Goal: Task Accomplishment & Management: Use online tool/utility

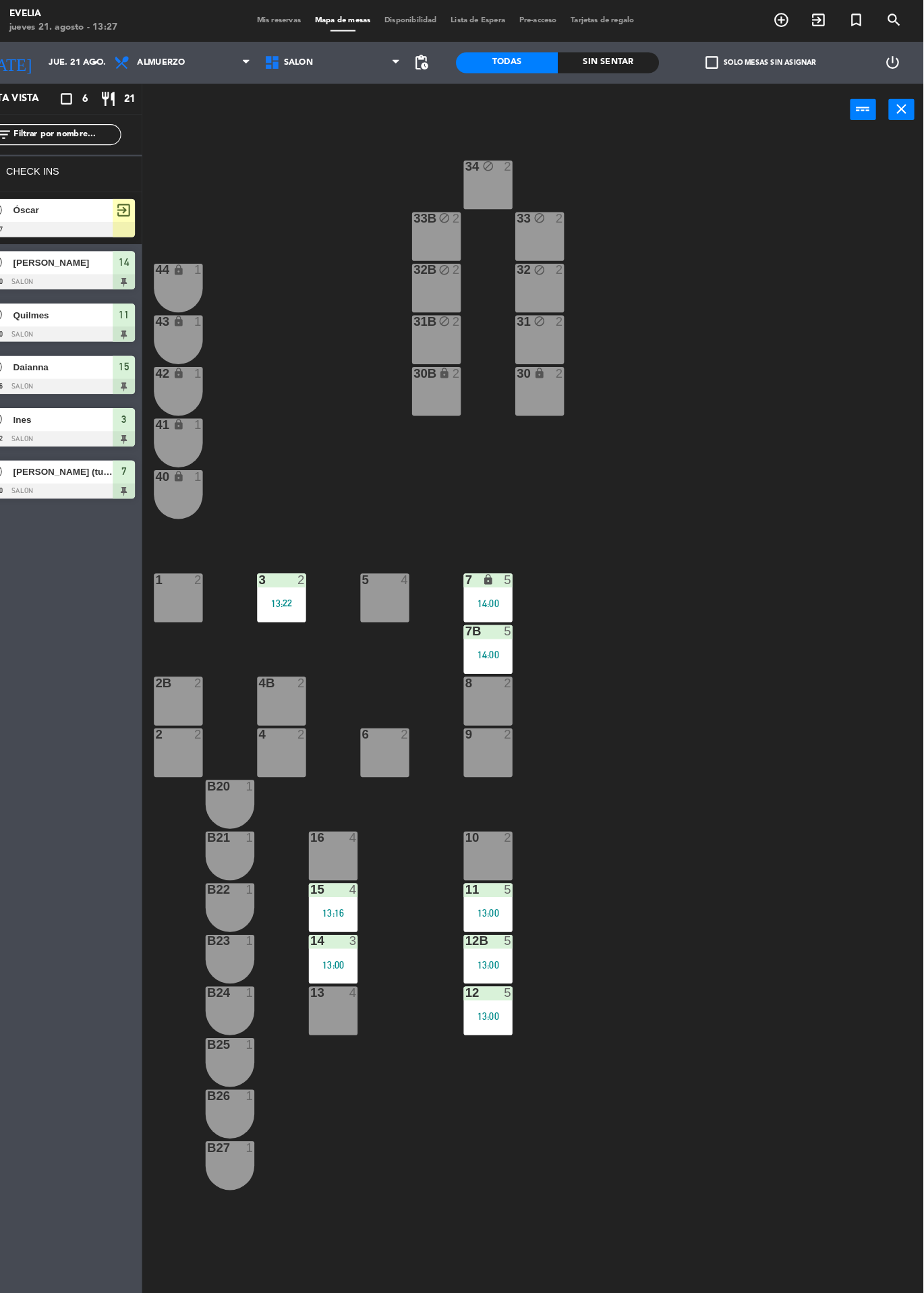
click at [109, 222] on div at bounding box center [84, 222] width 155 height 15
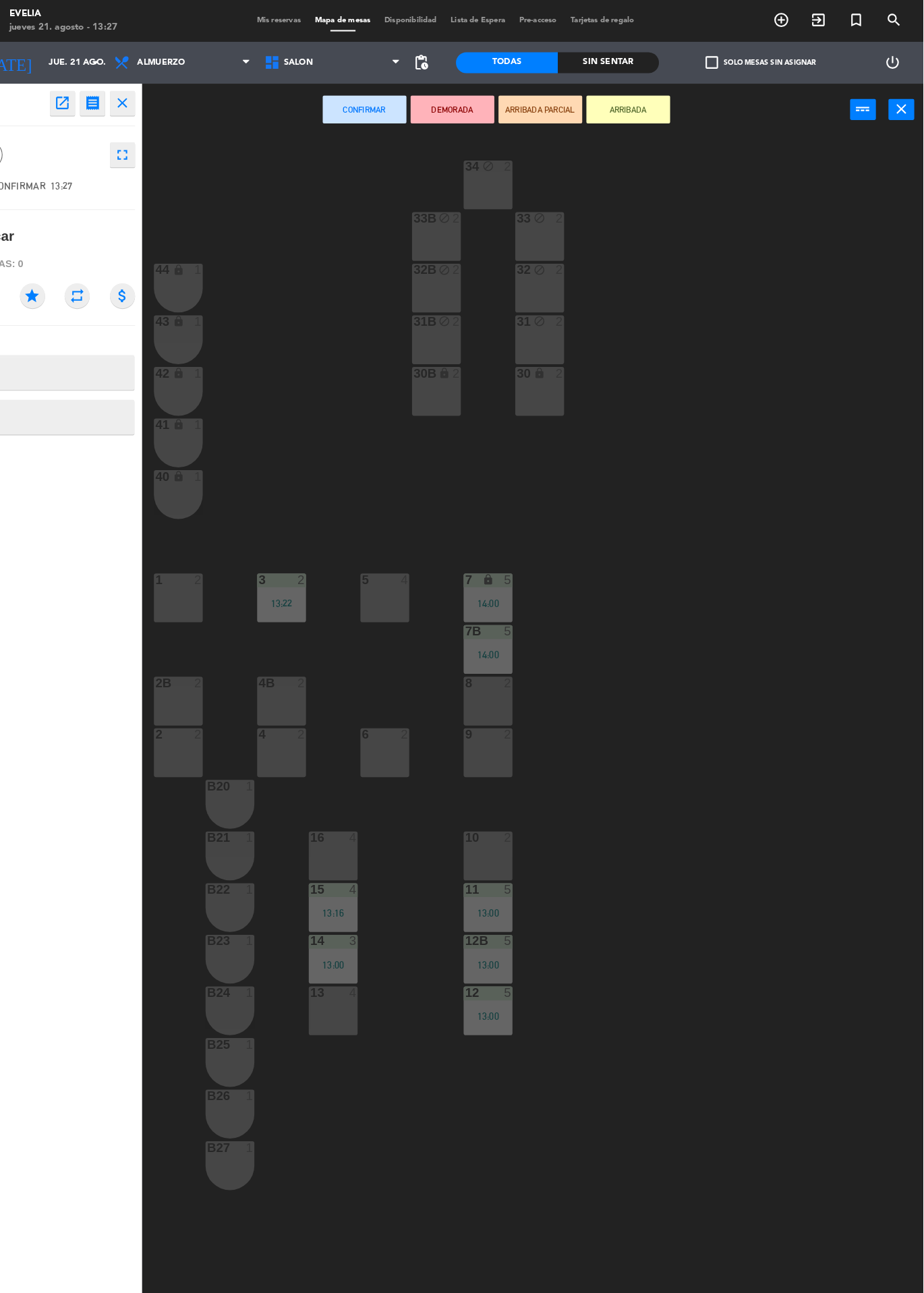
click at [195, 666] on div at bounding box center [204, 660] width 22 height 12
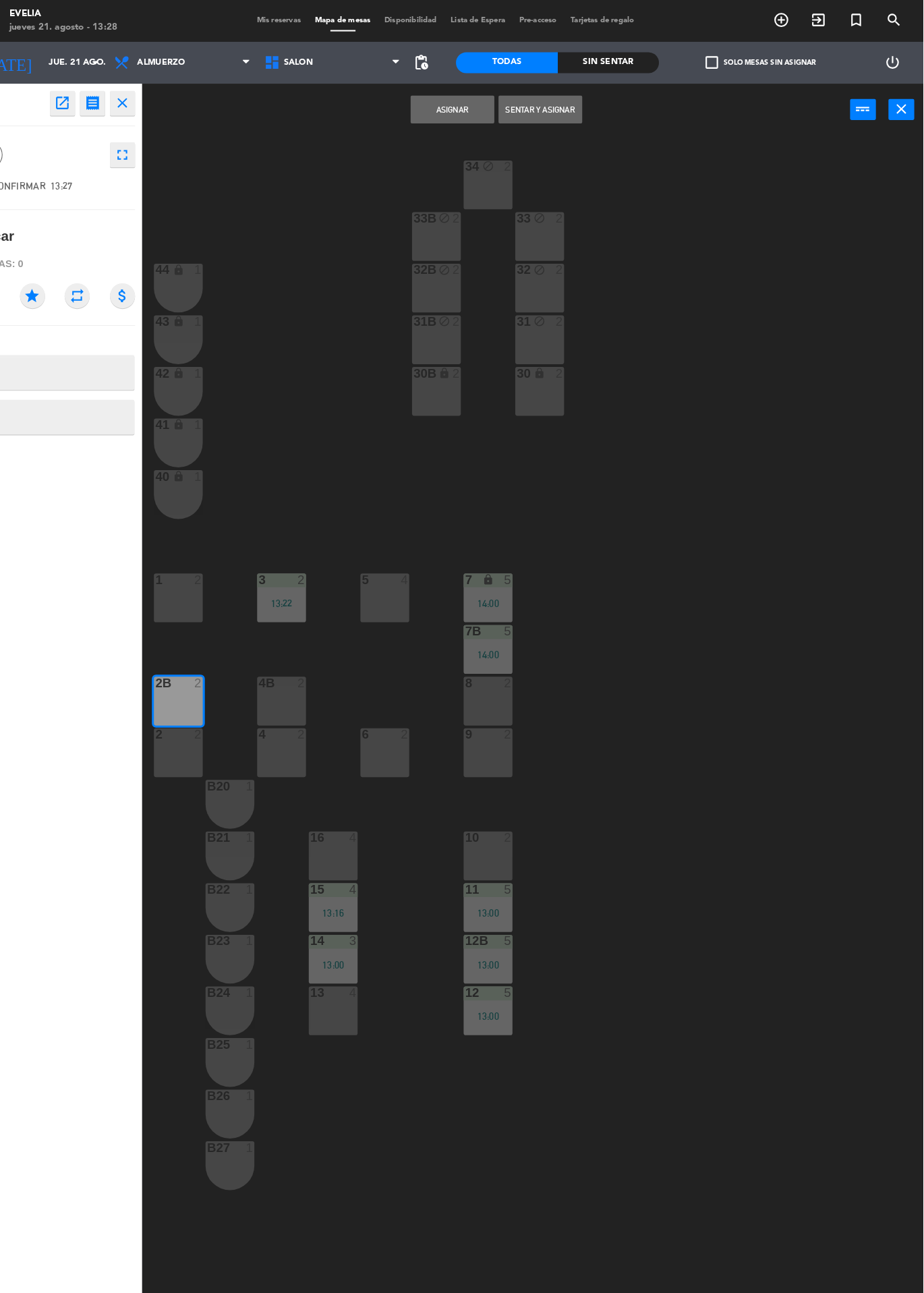
click at [565, 103] on button "Sentar y Asignar" at bounding box center [553, 105] width 81 height 27
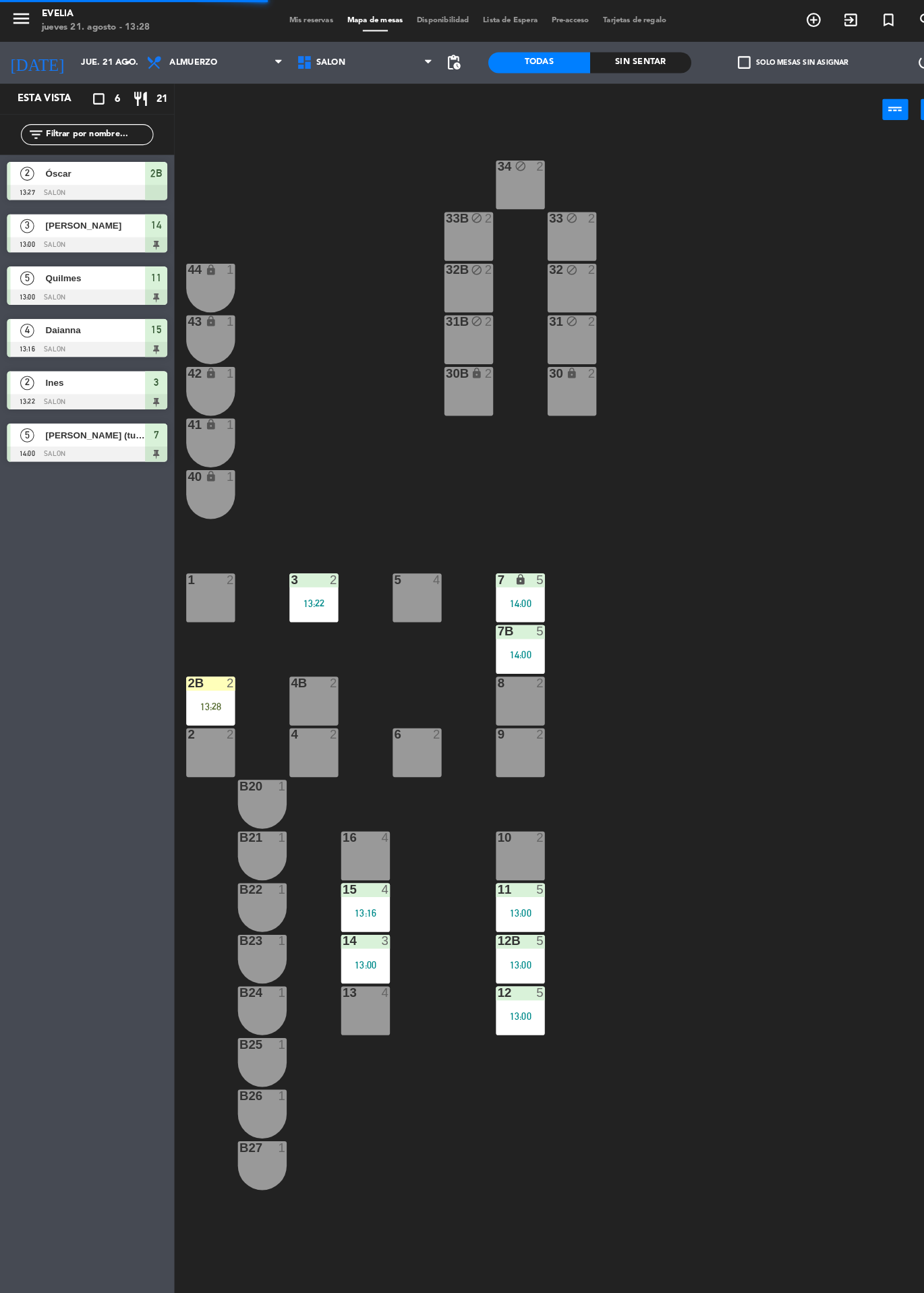
click at [696, 738] on div "34 block 2 33B block 2 33 block 2 44 lock 1 32B block 2 32 block 2 43 lock 1 31…" at bounding box center [551, 712] width 746 height 1162
click at [24, 322] on span "2" at bounding box center [26, 319] width 13 height 13
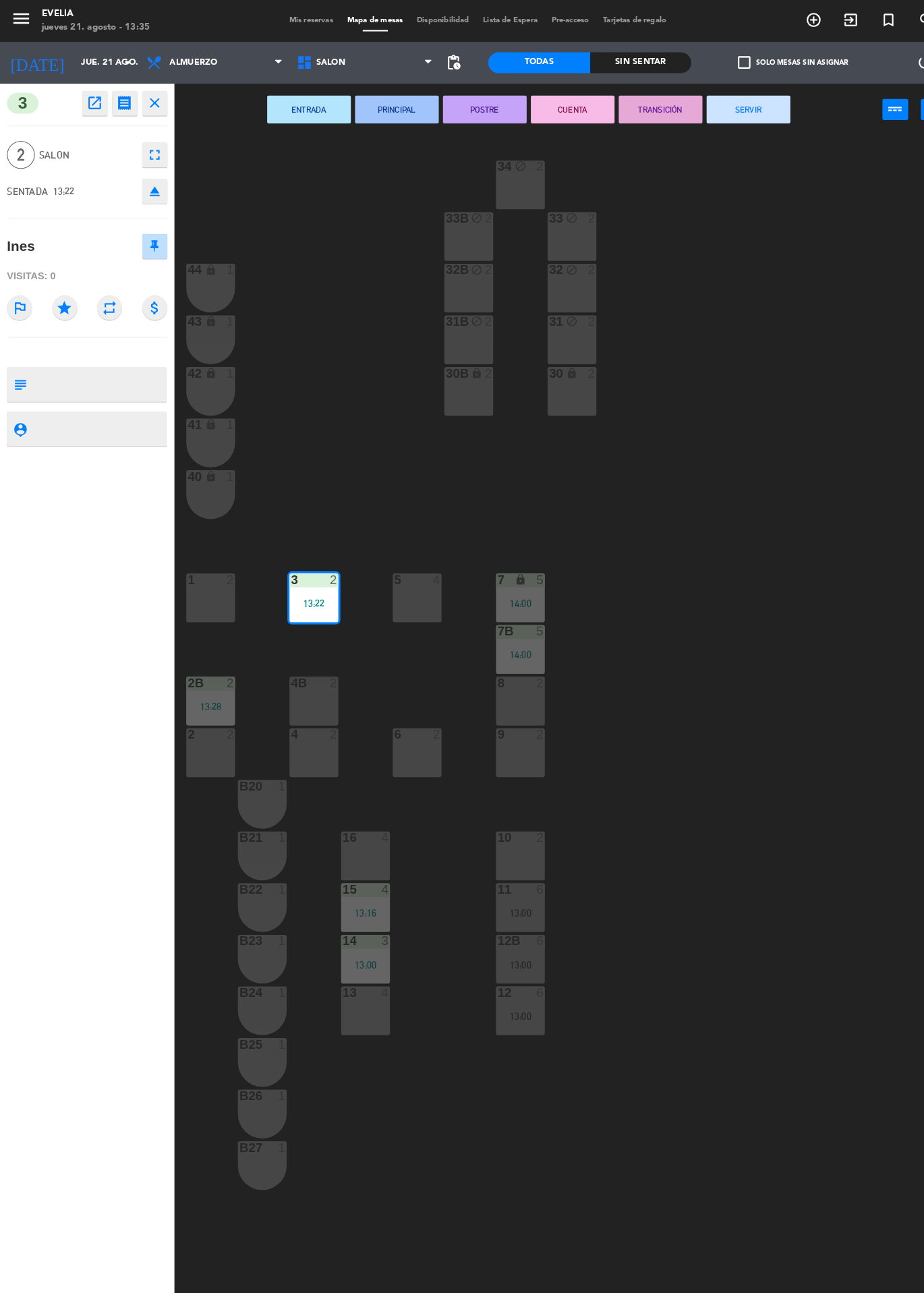
click at [725, 676] on div "34 block 2 33B block 2 33 block 2 44 lock 1 32B block 2 32 block 2 43 lock 1 31…" at bounding box center [551, 712] width 746 height 1162
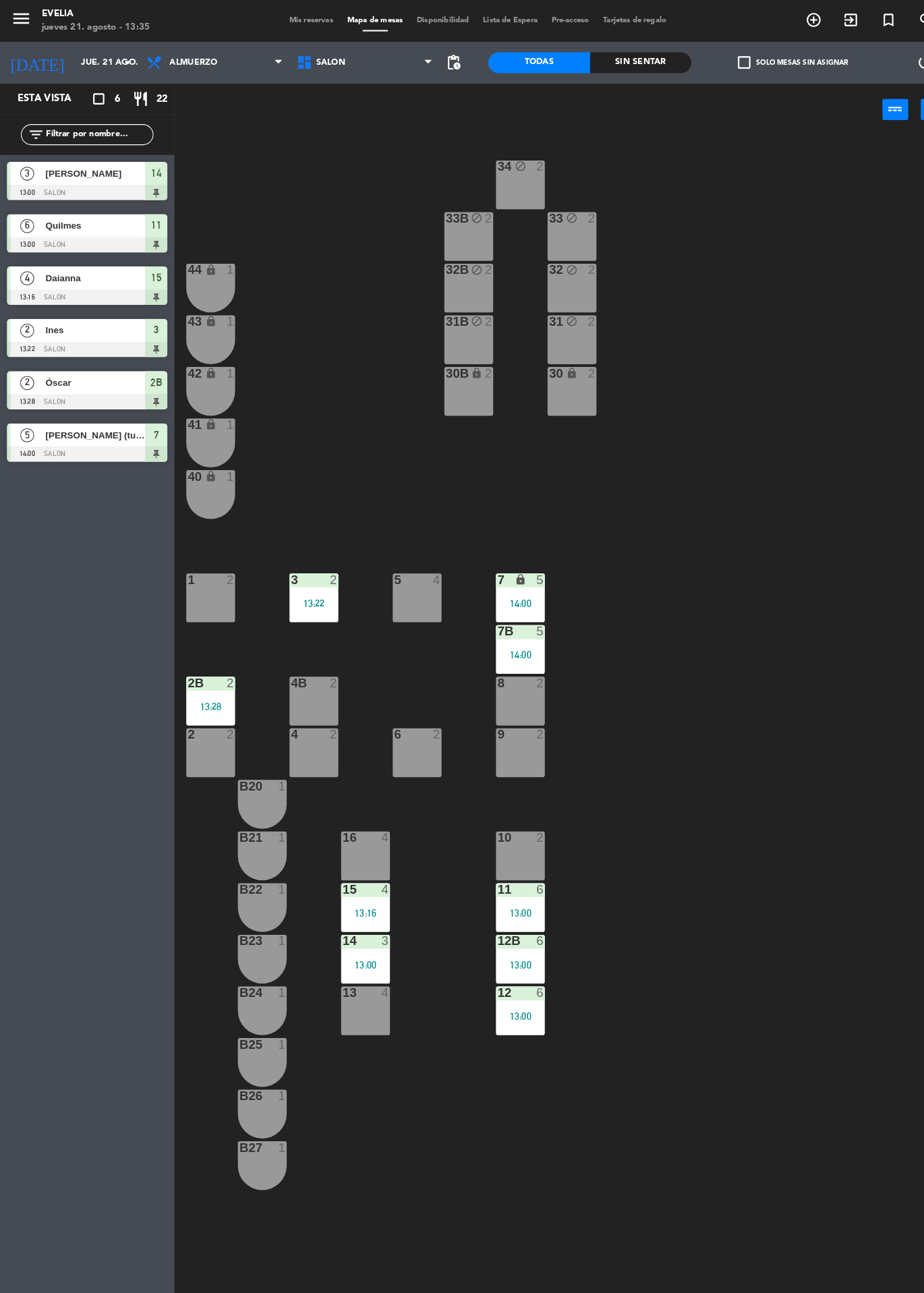
click at [779, 690] on div "34 block 2 33B block 2 33 block 2 44 lock 1 32B block 2 32 block 2 43 lock 1 31…" at bounding box center [551, 712] width 746 height 1162
click at [300, 713] on div at bounding box center [303, 711] width 22 height 12
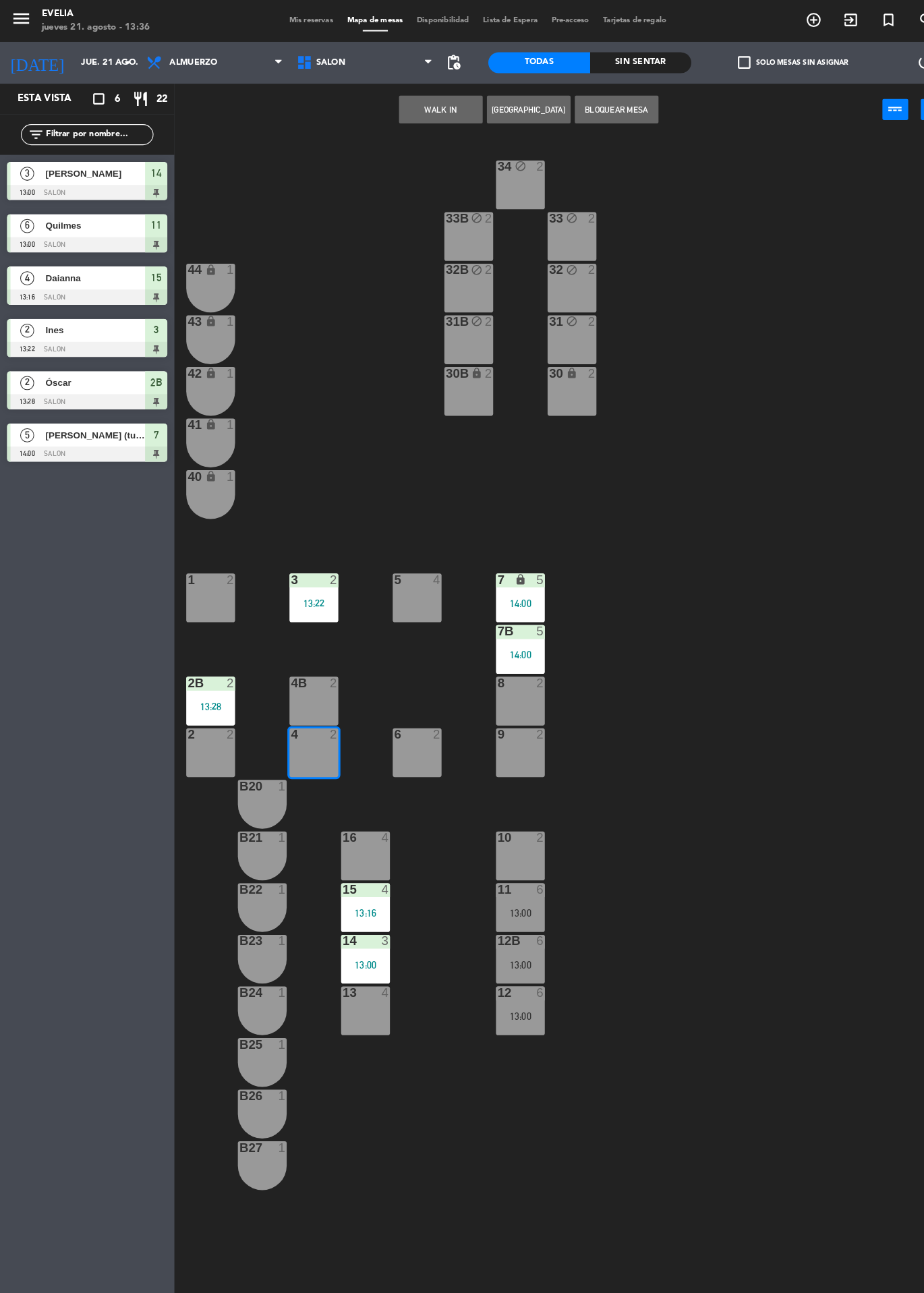
click at [423, 105] on button "WALK IN" at bounding box center [425, 105] width 81 height 27
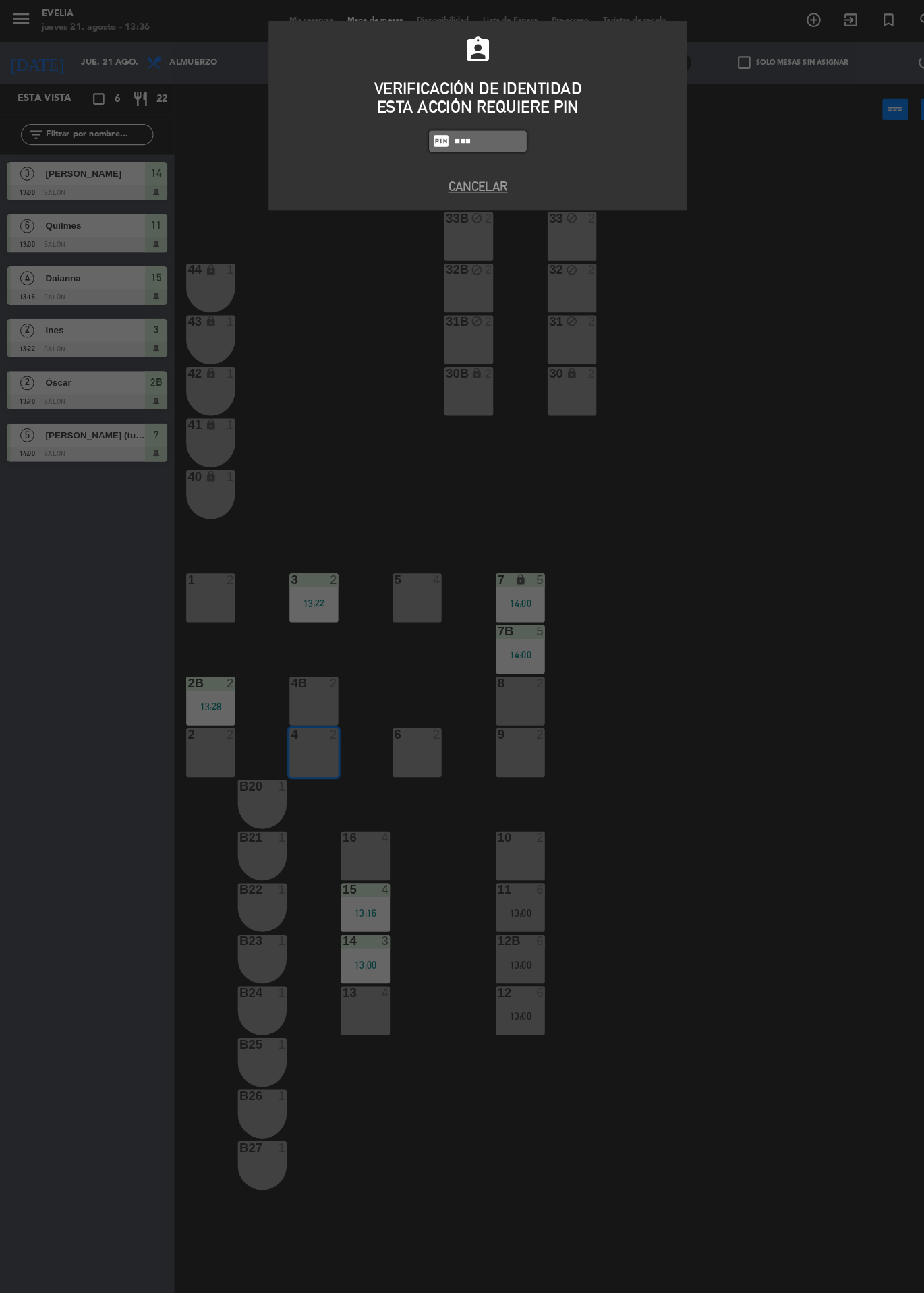
type input "9101"
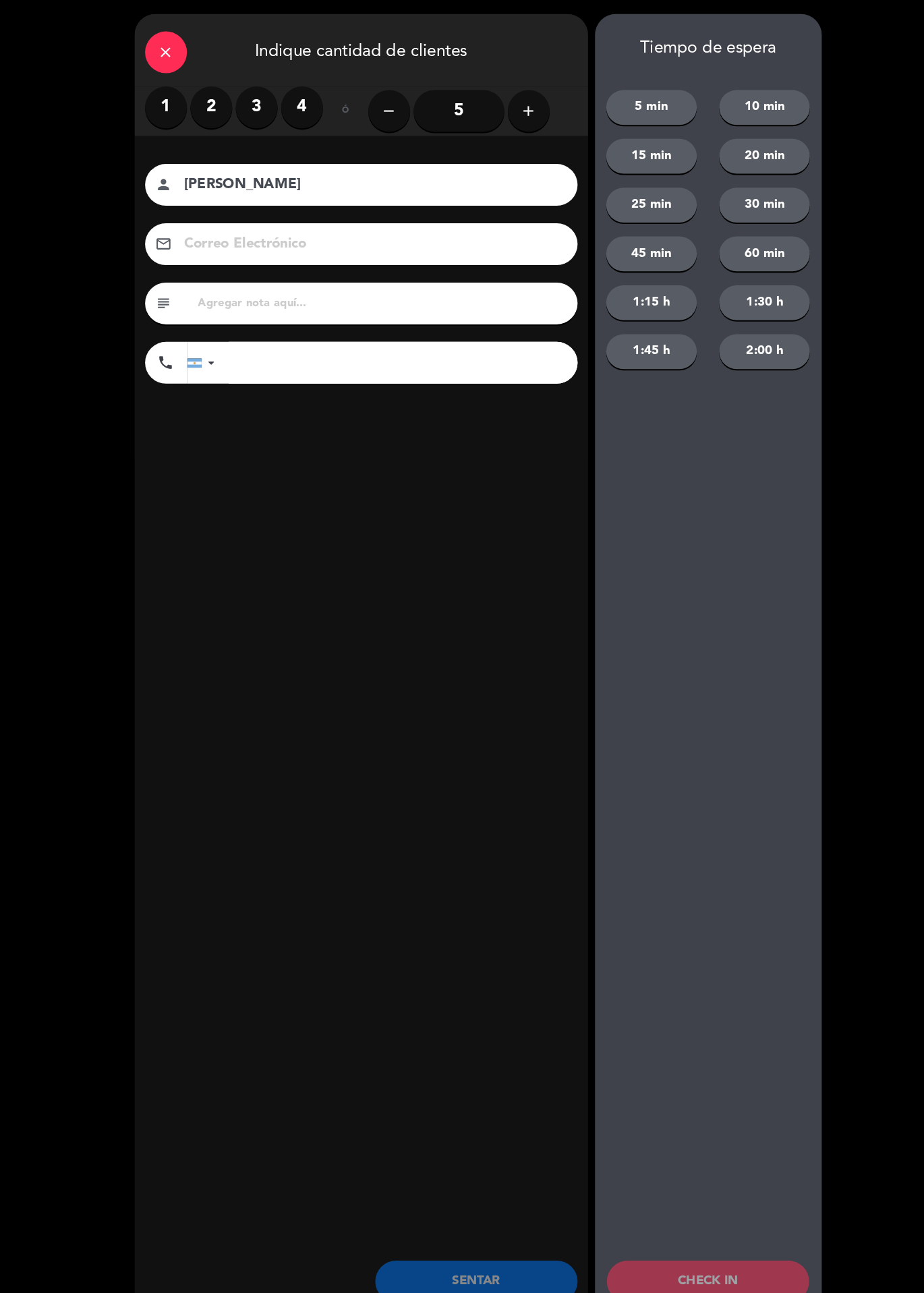
type input "[PERSON_NAME]"
click at [148, 90] on label "1" at bounding box center [160, 104] width 41 height 41
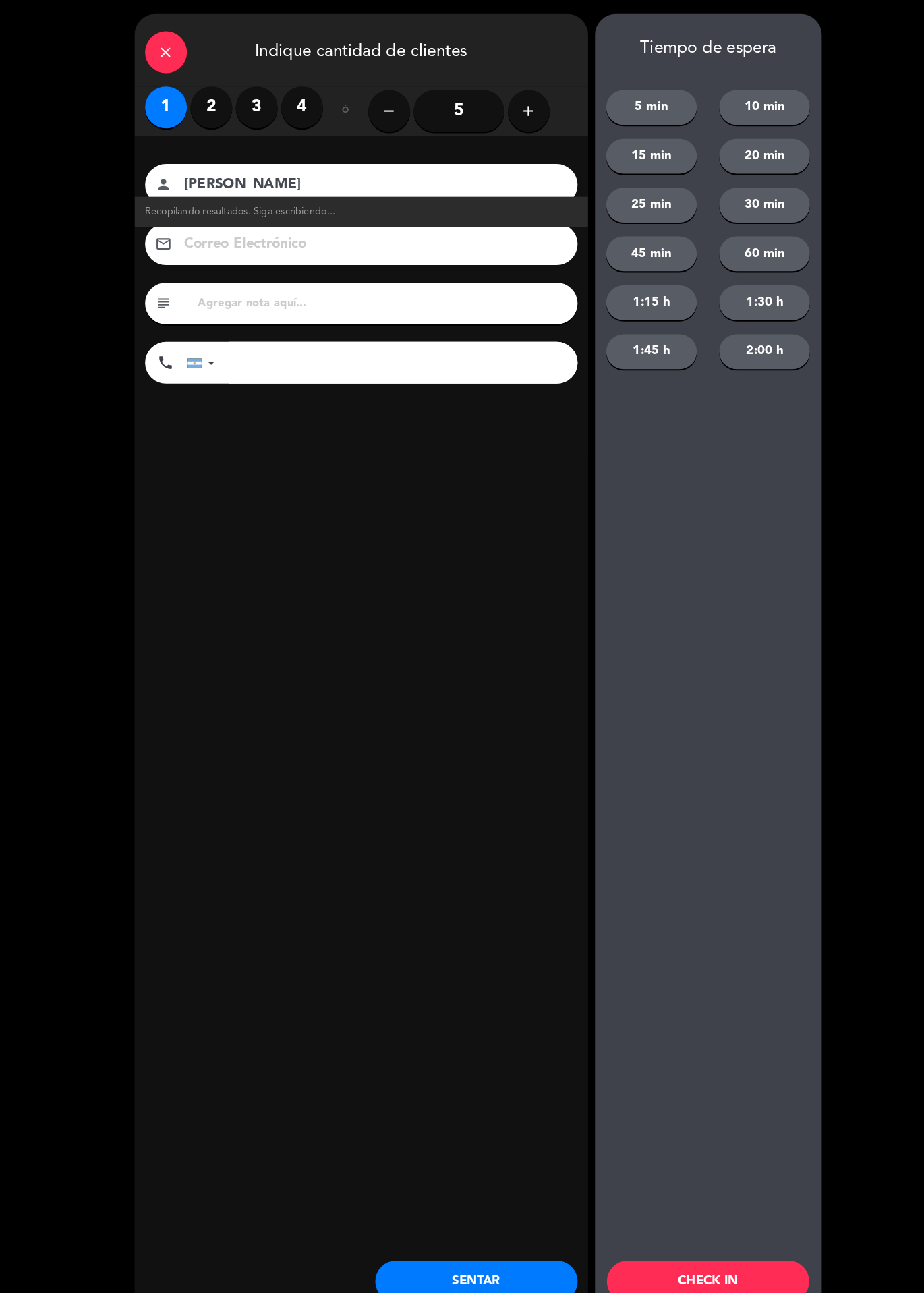
click at [490, 1233] on button "SENTAR" at bounding box center [460, 1239] width 196 height 41
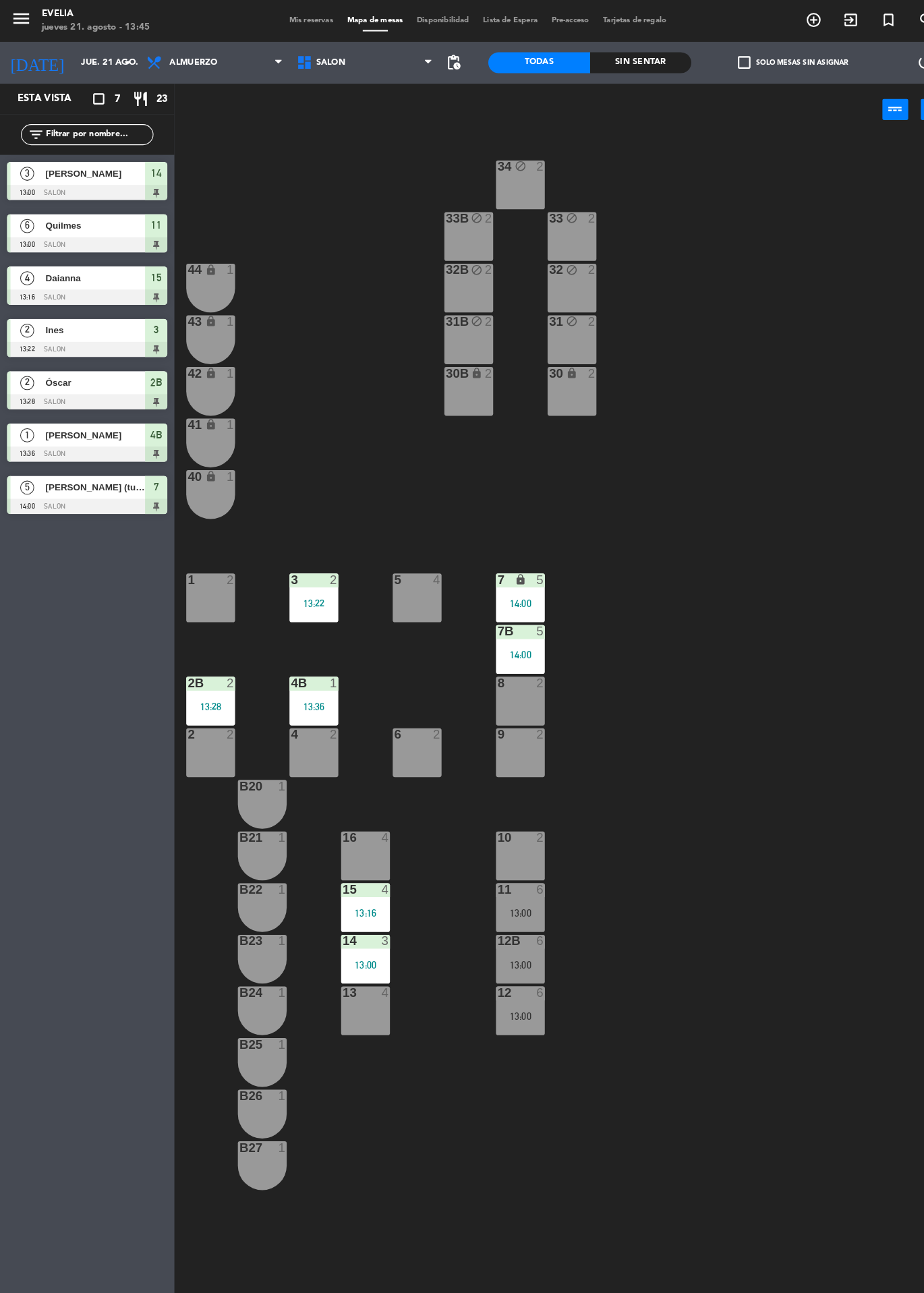
click at [352, 820] on div "16 4" at bounding box center [353, 827] width 47 height 47
click at [424, 105] on button "WALK IN" at bounding box center [425, 105] width 81 height 27
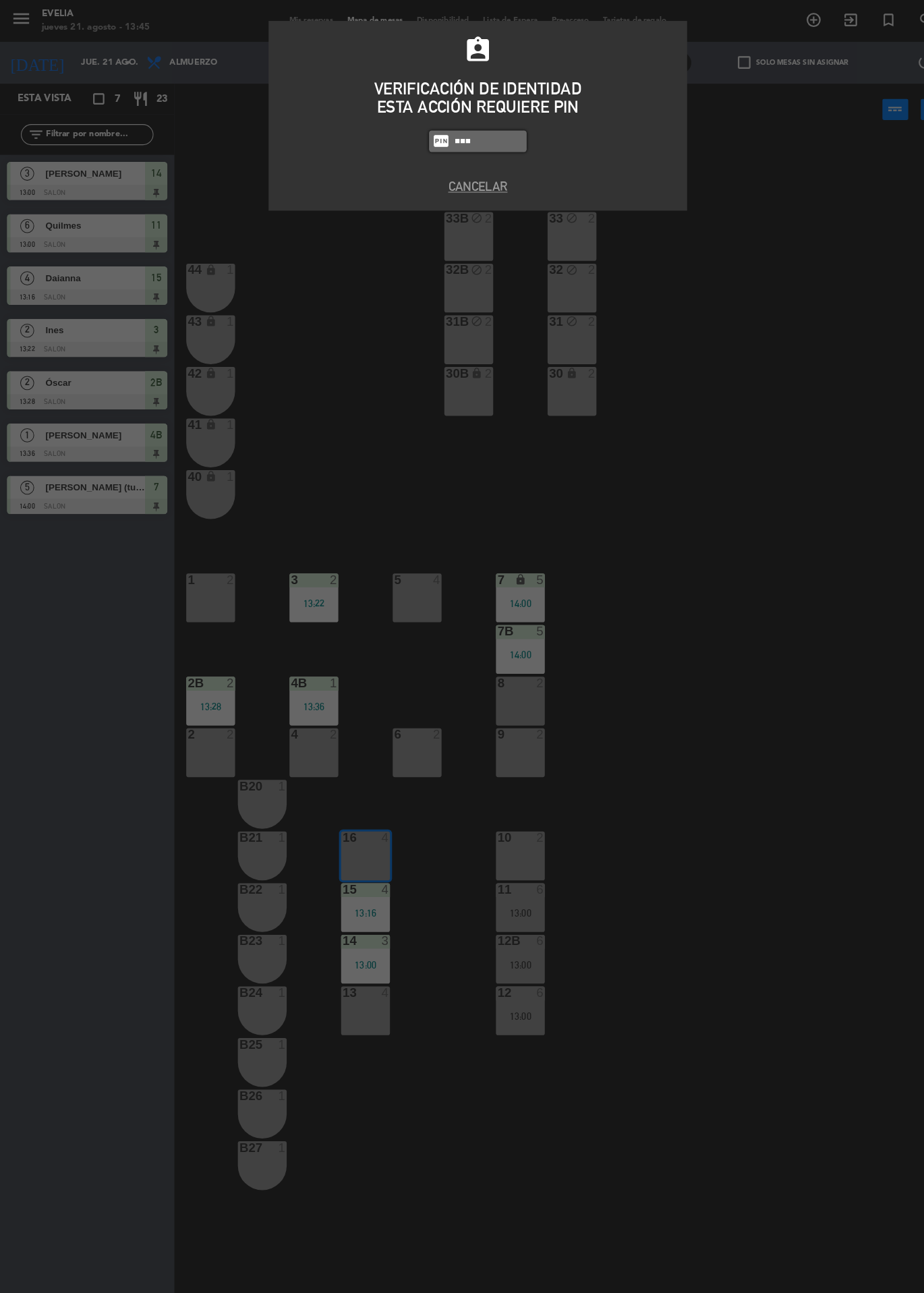
type input "9101"
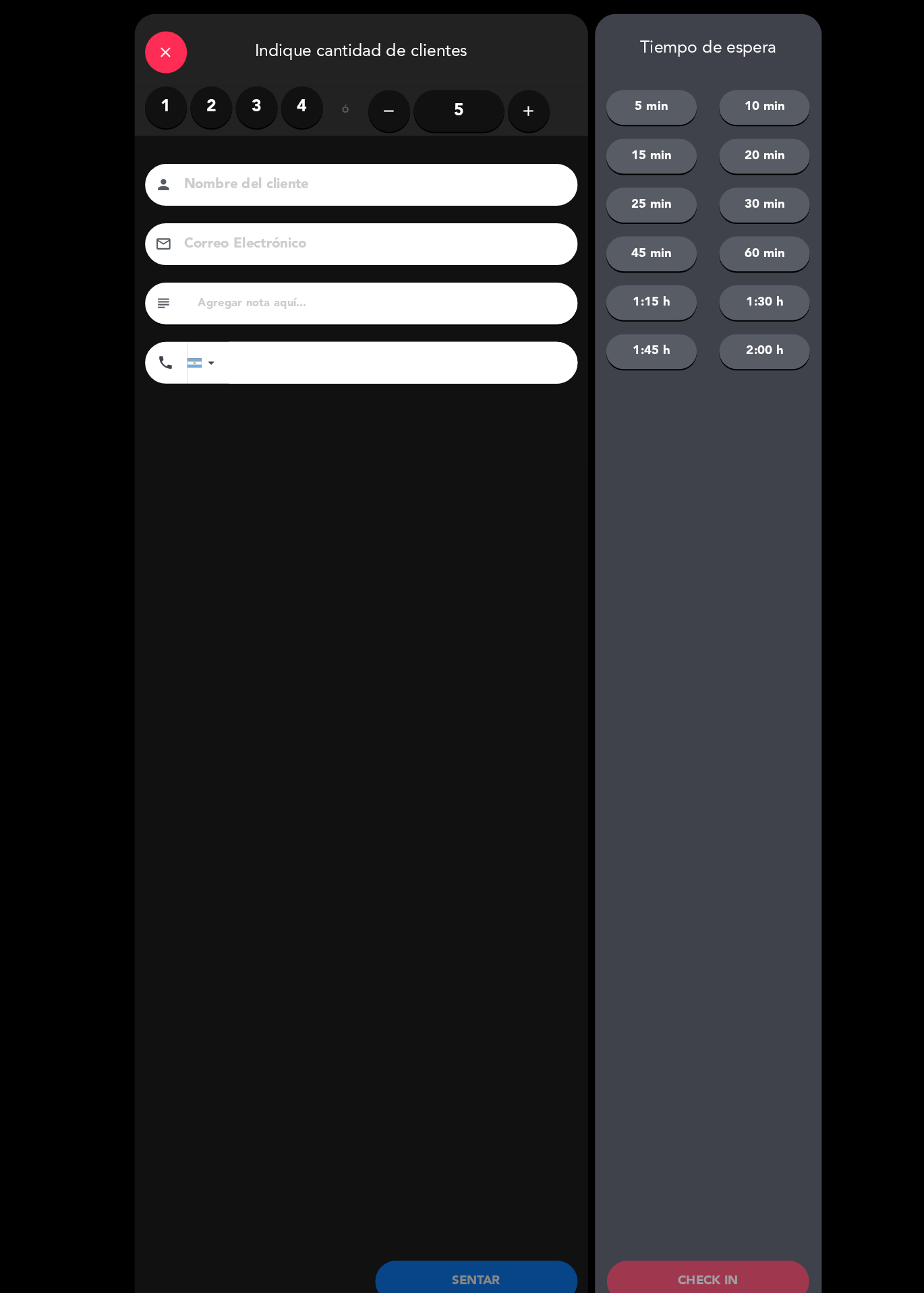
click at [245, 103] on label "3" at bounding box center [248, 104] width 41 height 41
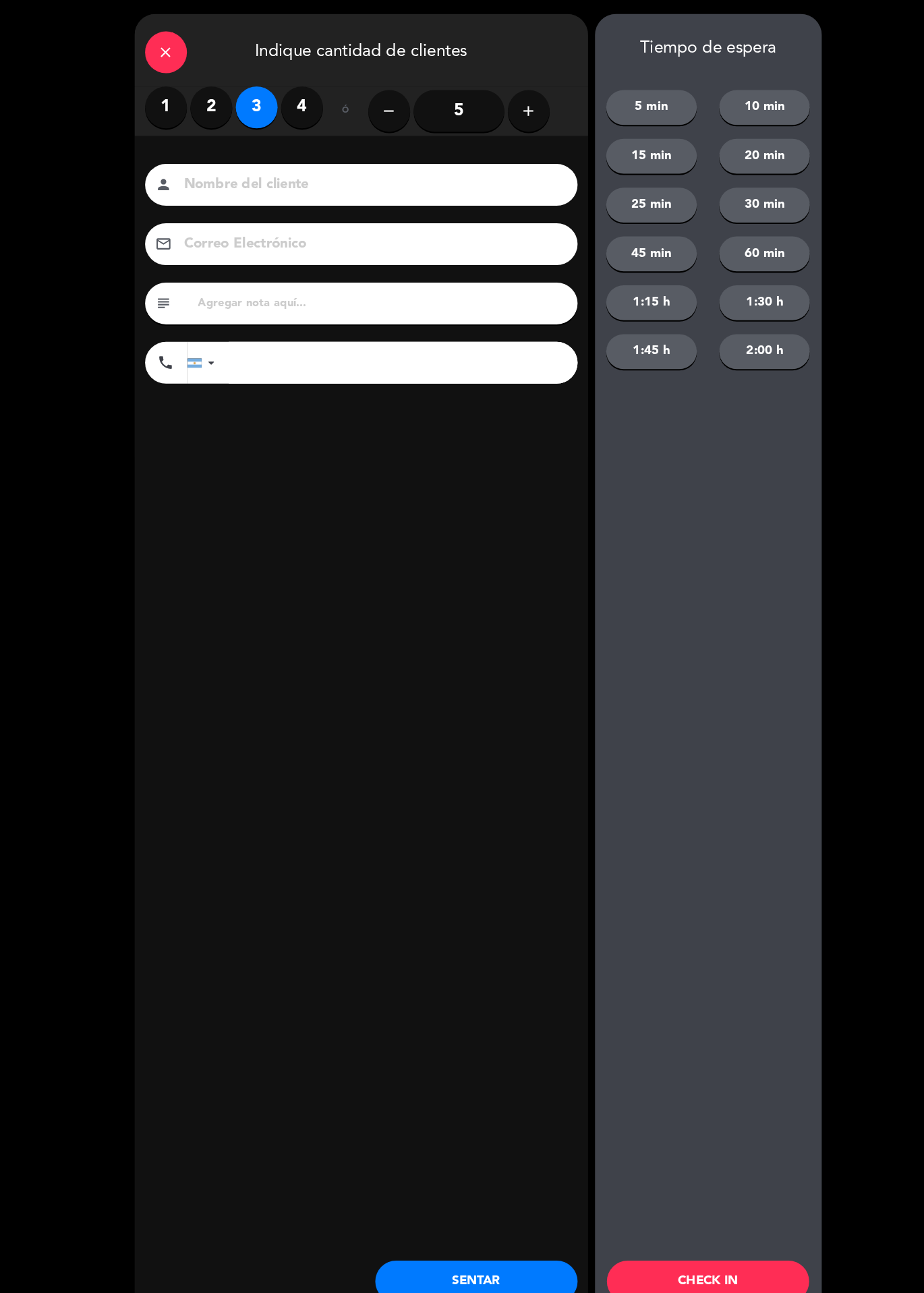
click at [199, 182] on input at bounding box center [358, 179] width 364 height 24
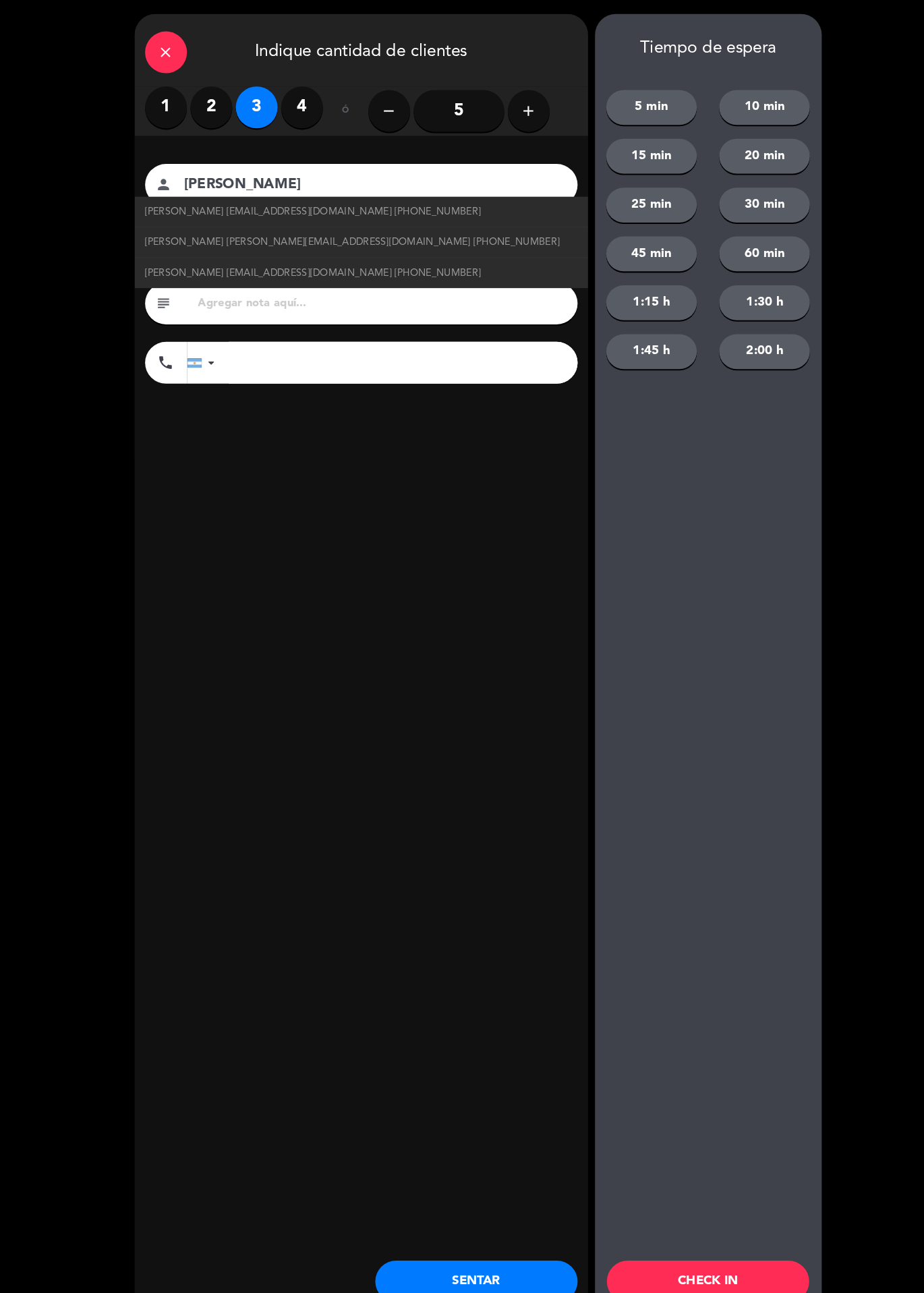
type input "[PERSON_NAME]"
click at [494, 1235] on button "SENTAR" at bounding box center [460, 1239] width 196 height 41
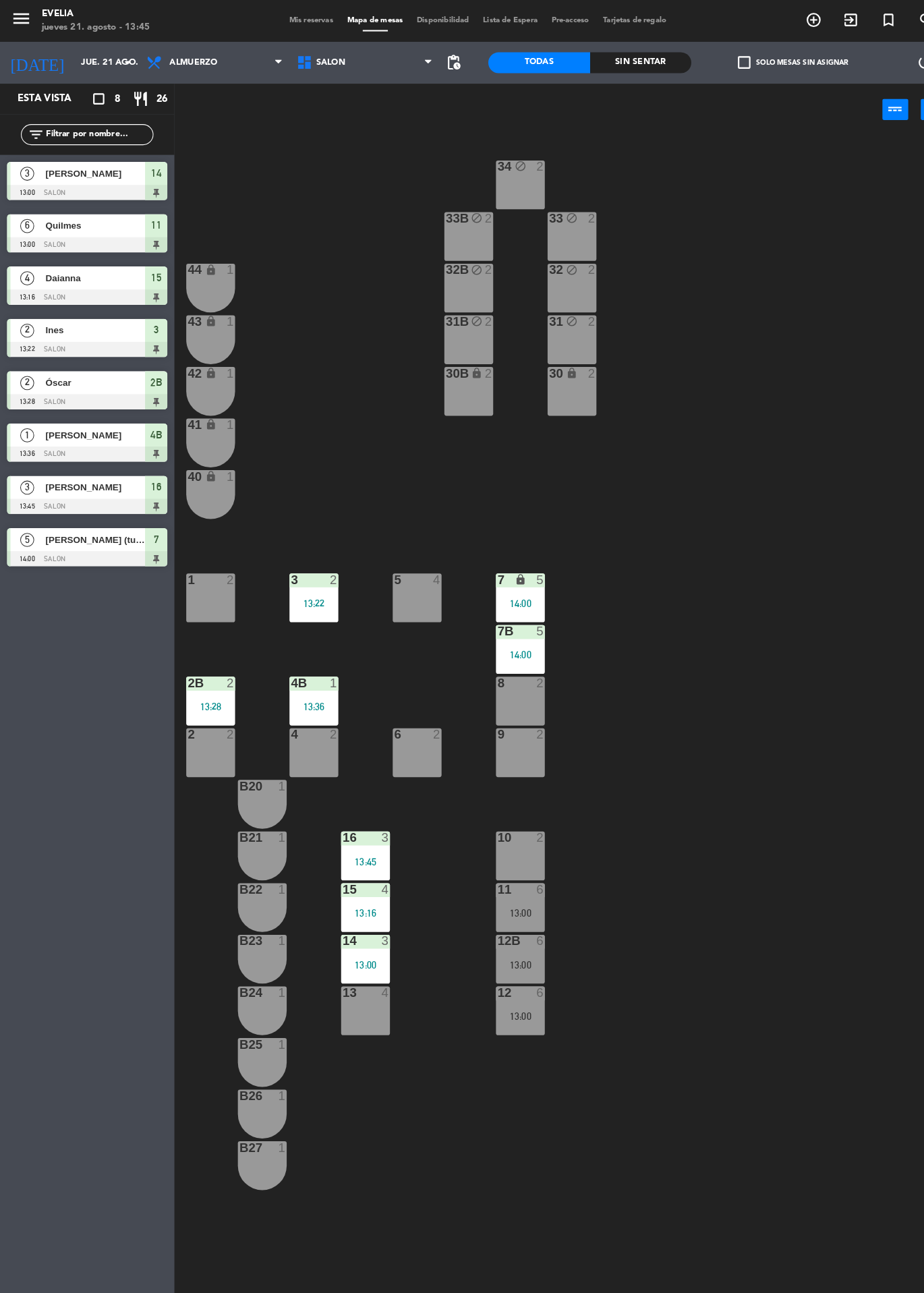
click at [360, 809] on div at bounding box center [353, 810] width 22 height 12
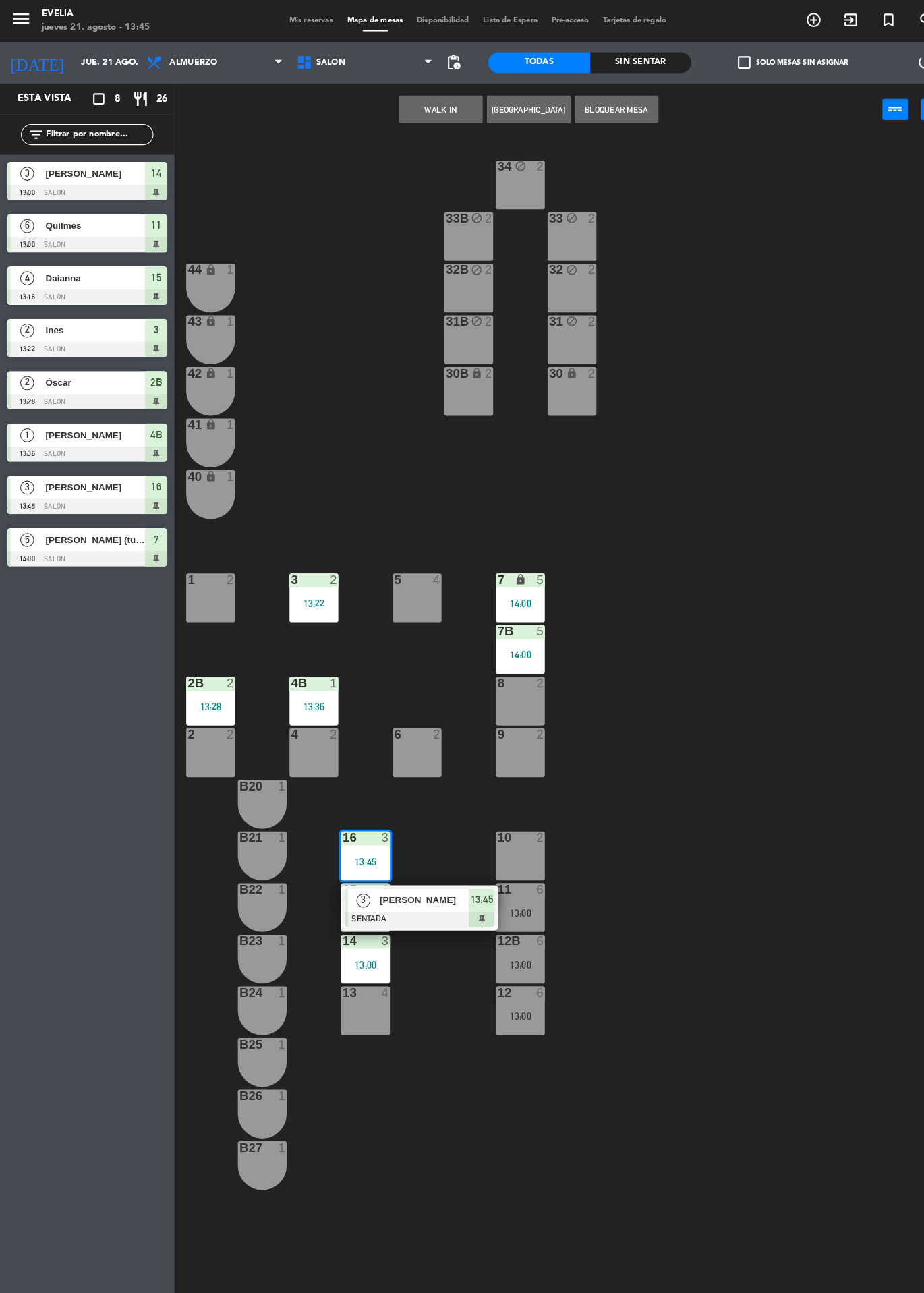
click at [365, 970] on div "13 4" at bounding box center [353, 977] width 47 height 47
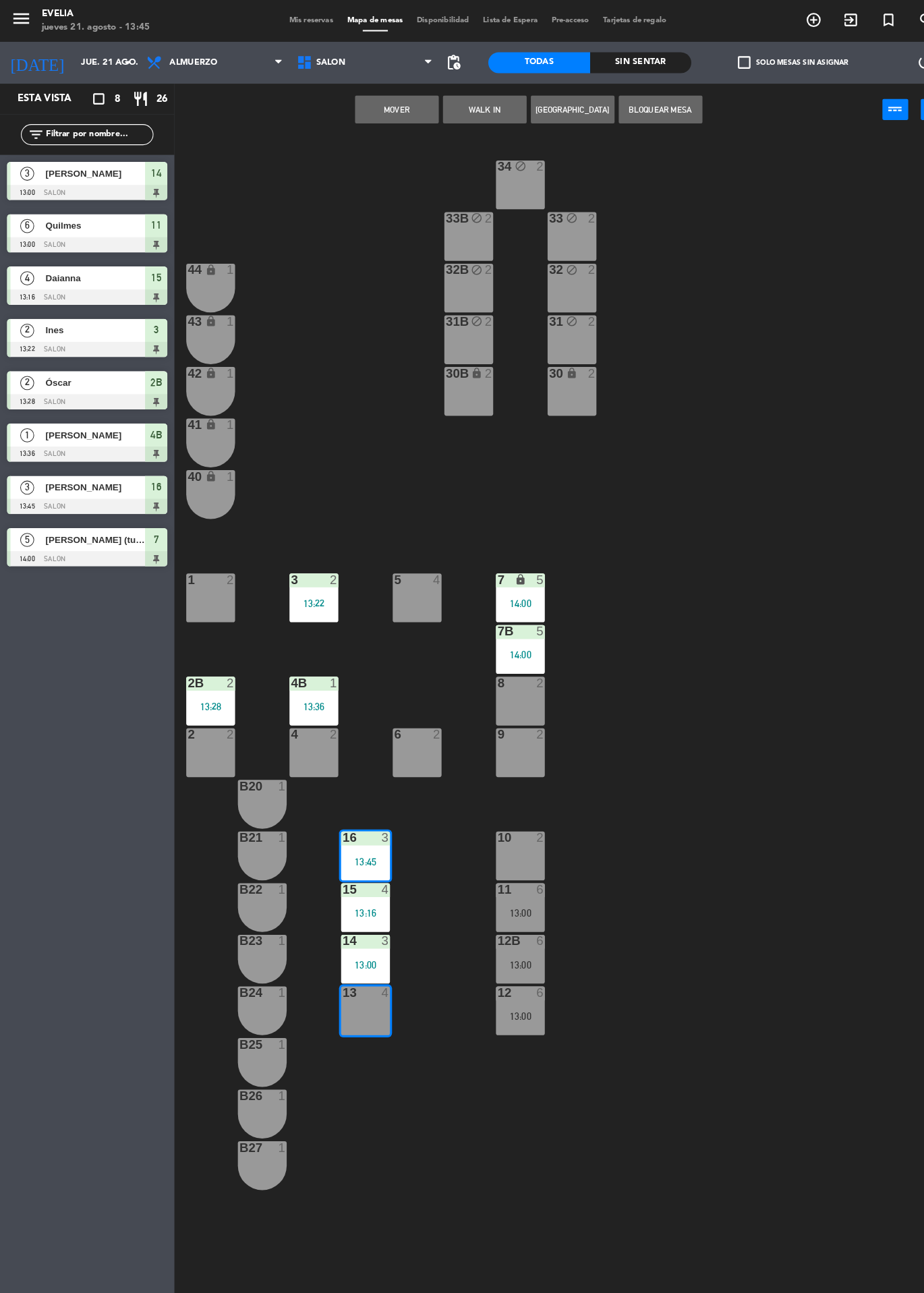
click at [374, 98] on button "Mover" at bounding box center [383, 105] width 81 height 27
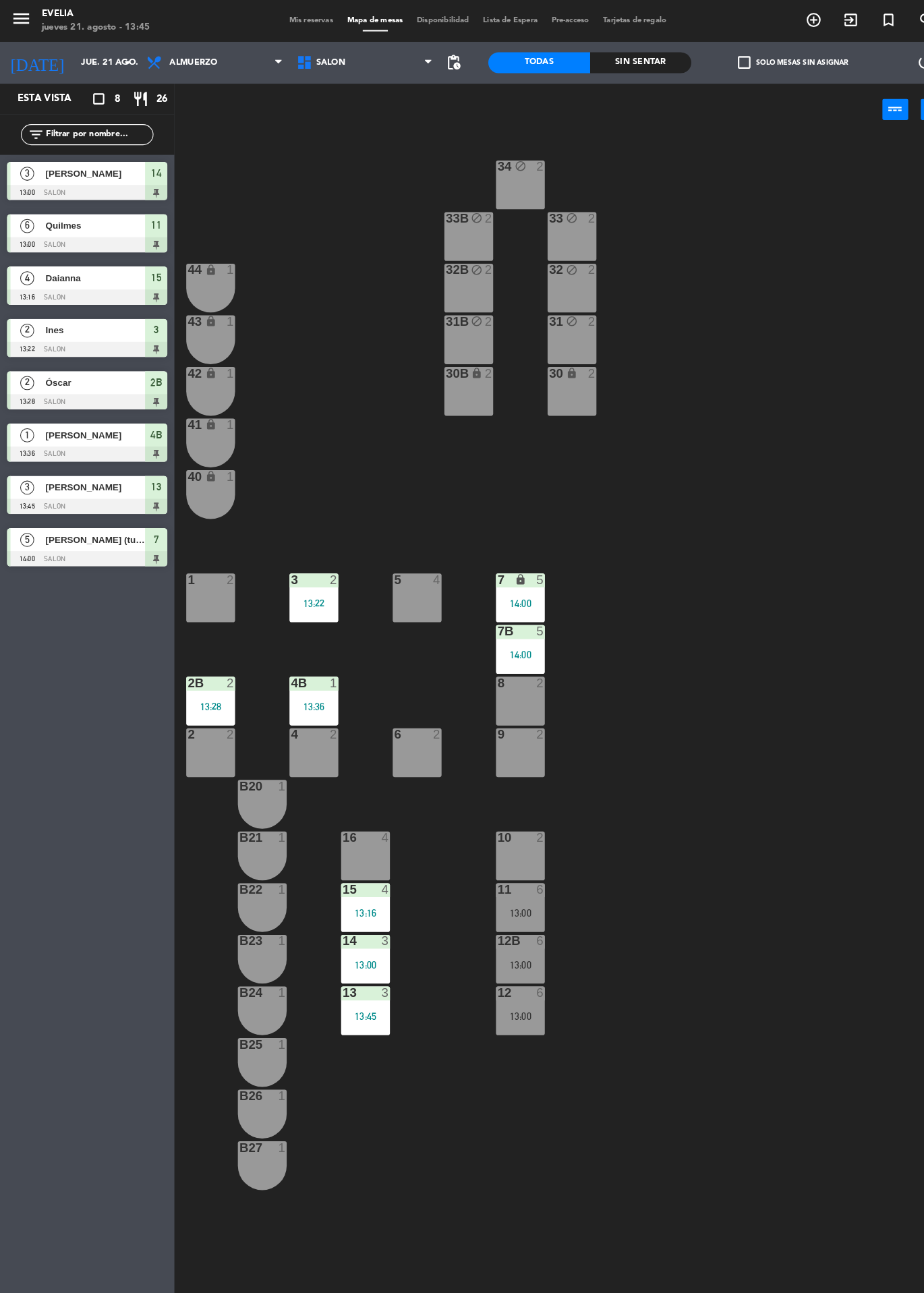
click at [300, 19] on span "Mis reservas" at bounding box center [300, 19] width 56 height 7
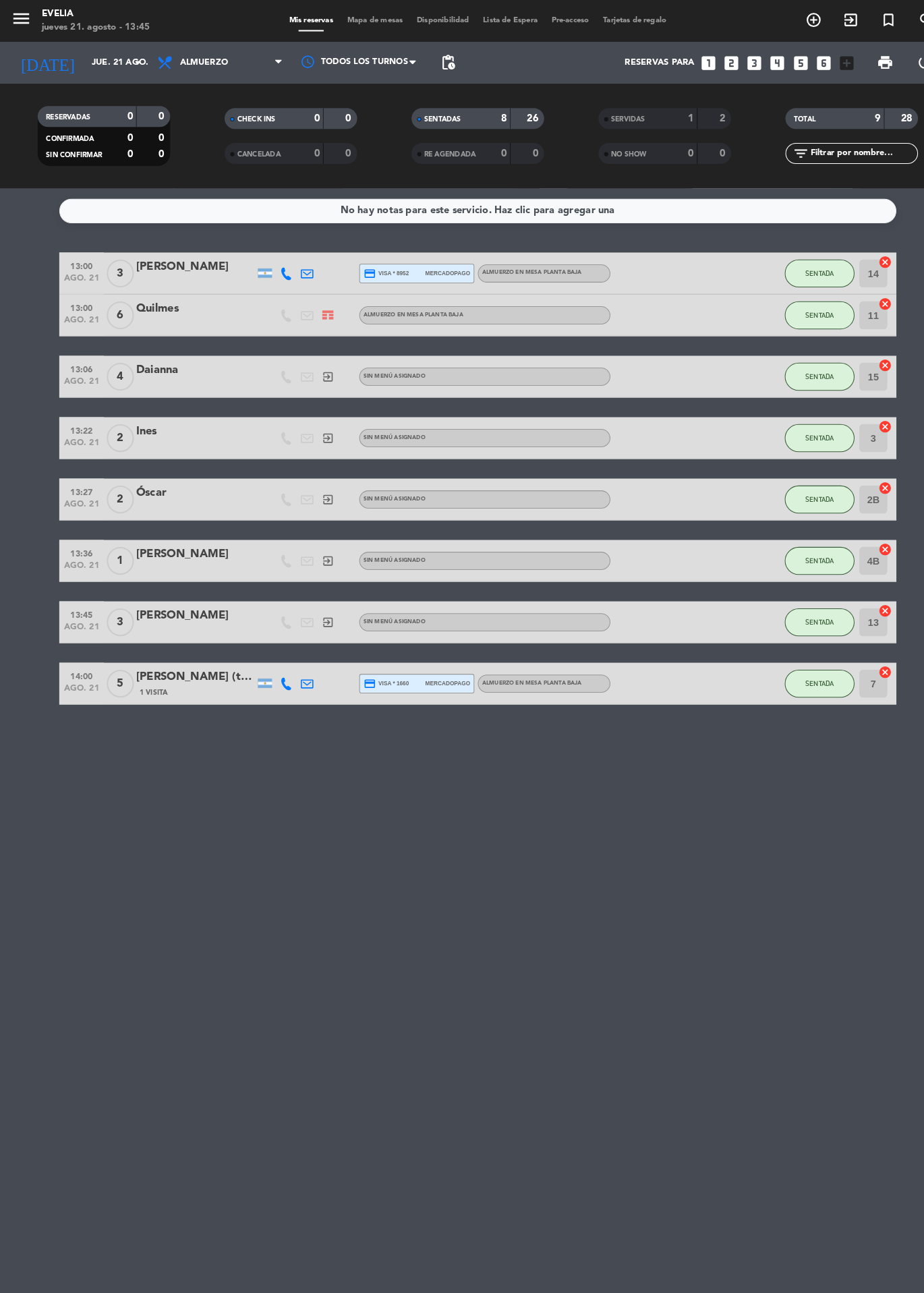
click at [640, 116] on div "SERVIDAS" at bounding box center [613, 115] width 62 height 16
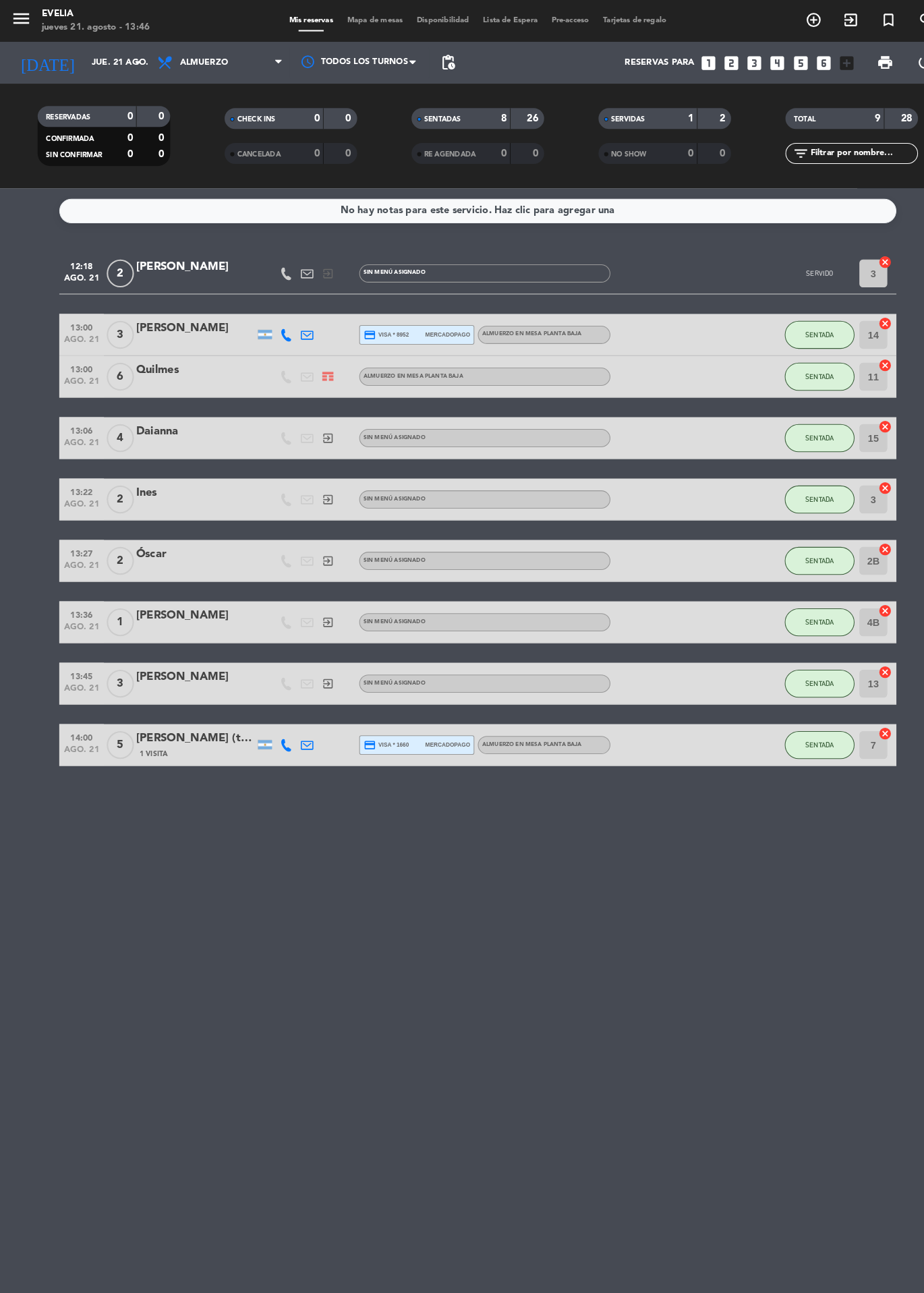
click at [357, 19] on span "Mapa de mesas" at bounding box center [362, 19] width 67 height 7
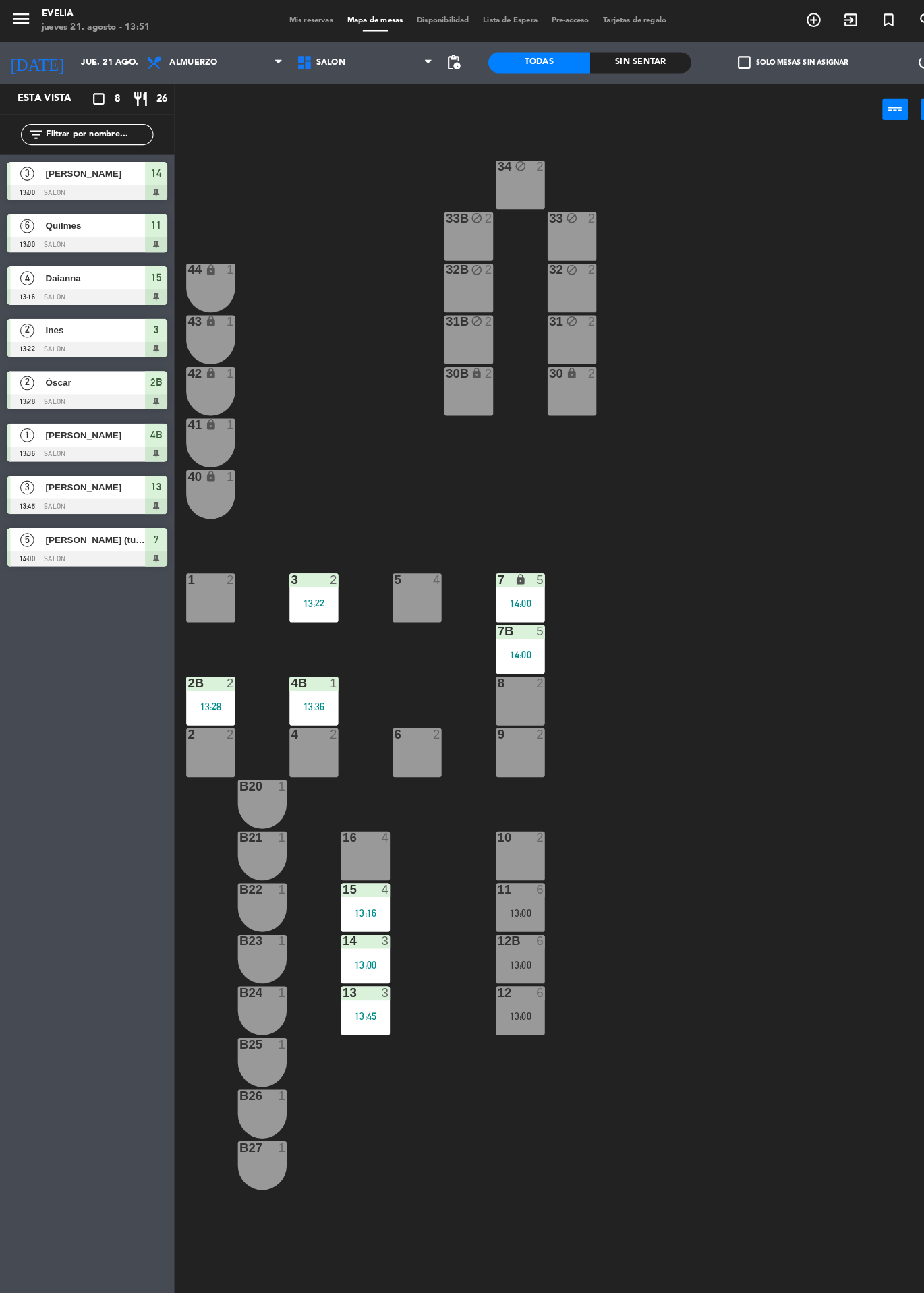
click at [795, 19] on icon "exit_to_app" at bounding box center [786, 19] width 16 height 16
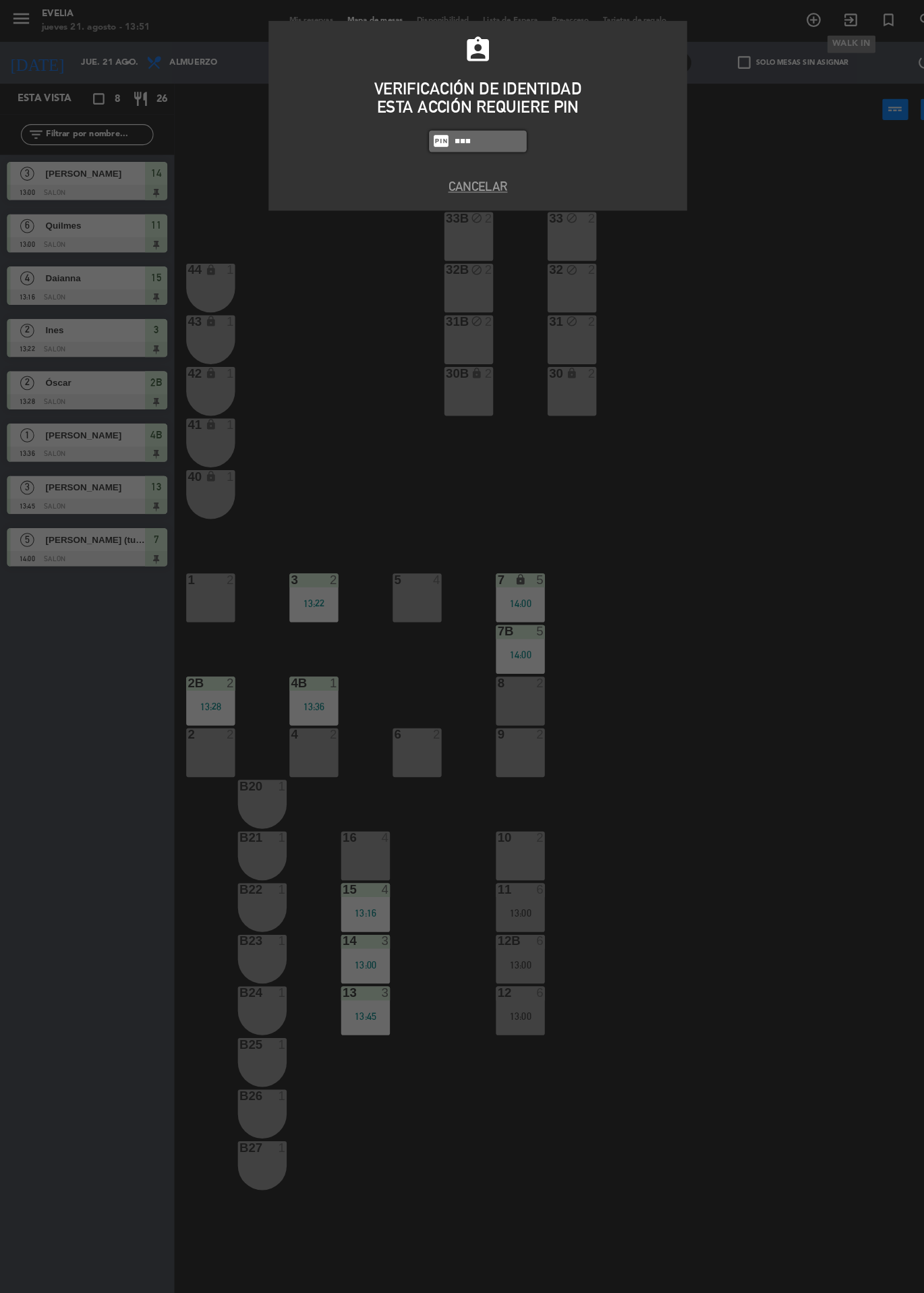
type input "9101"
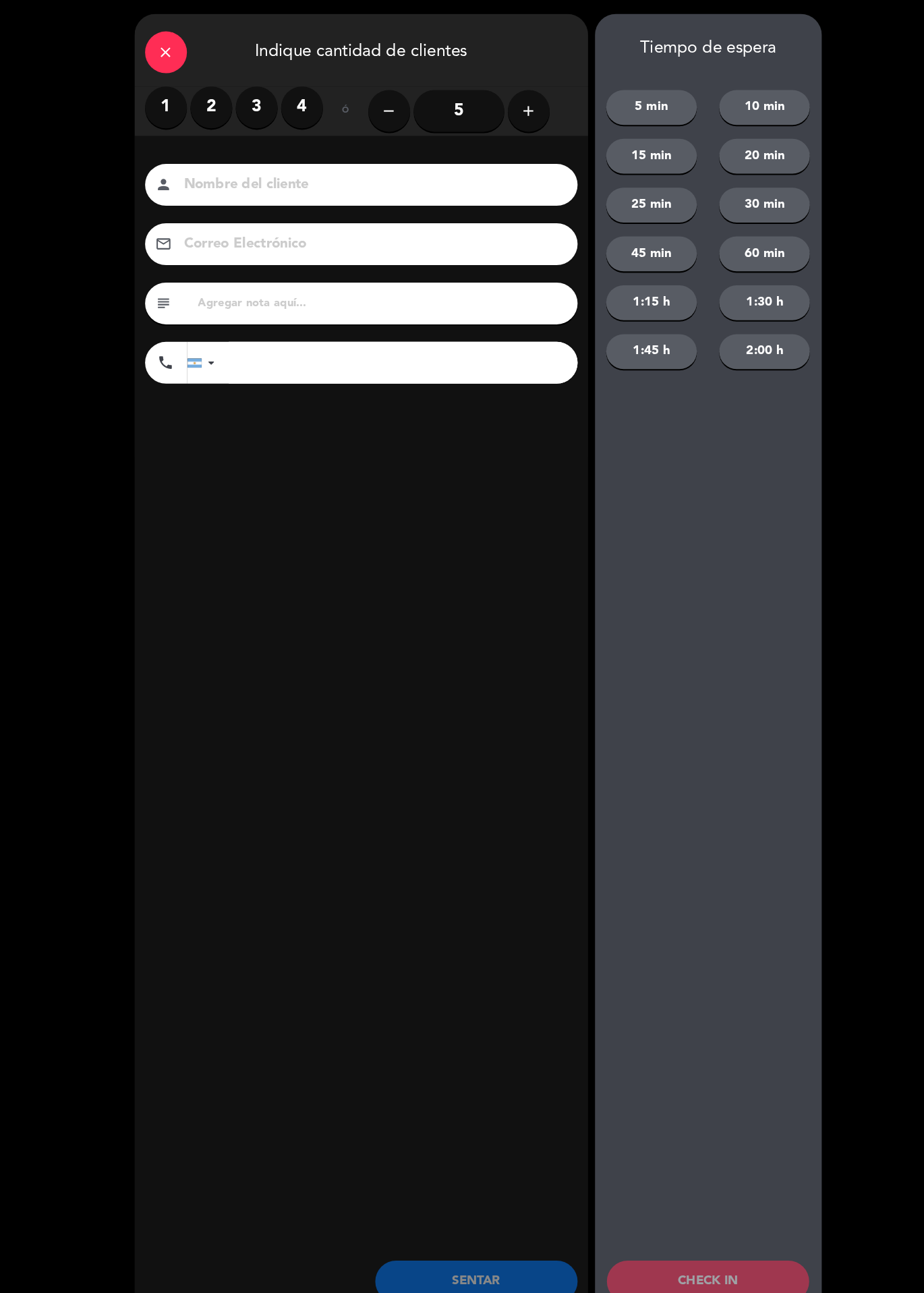
click at [195, 107] on label "2" at bounding box center [205, 104] width 41 height 41
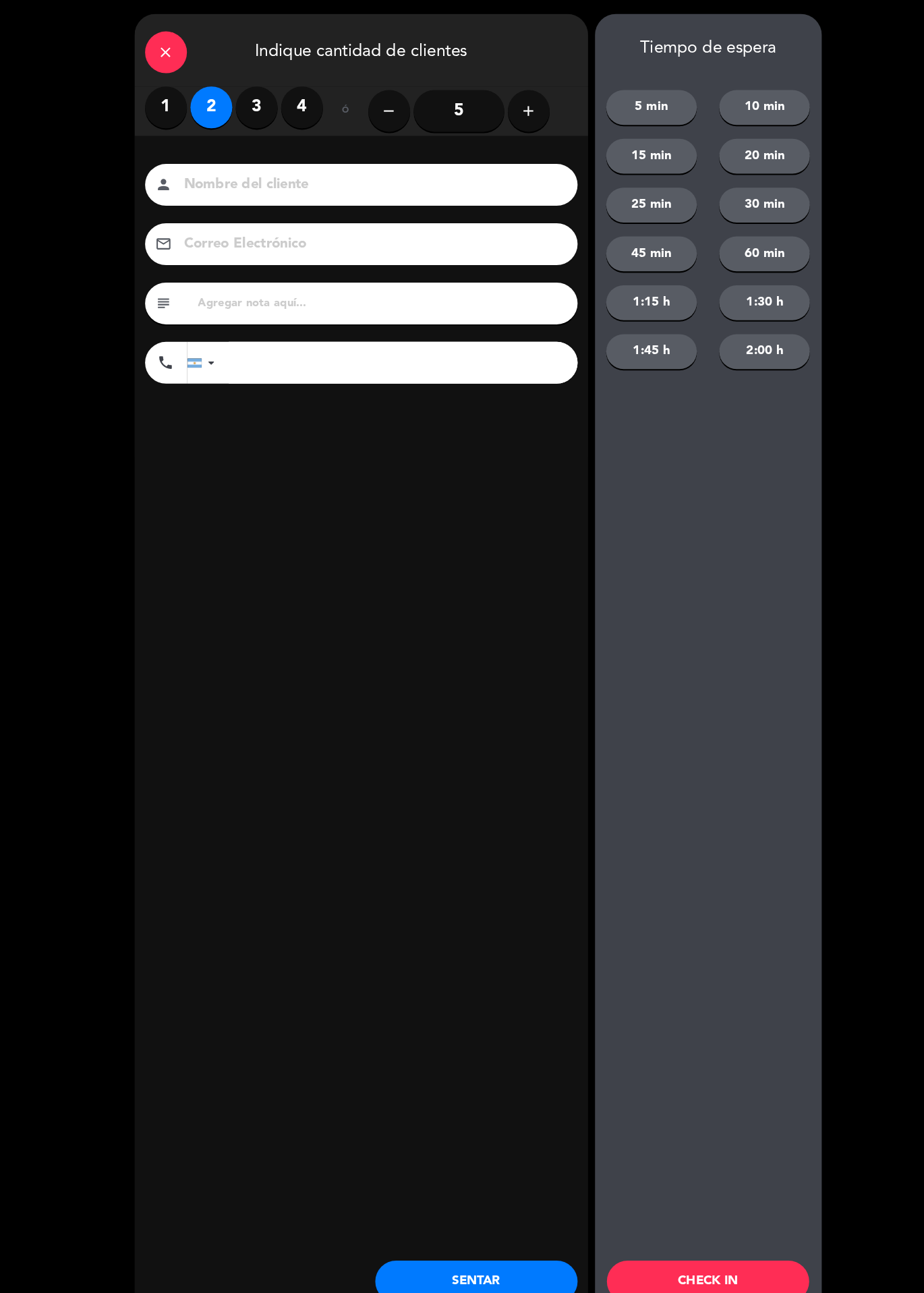
click at [303, 186] on input at bounding box center [358, 179] width 364 height 24
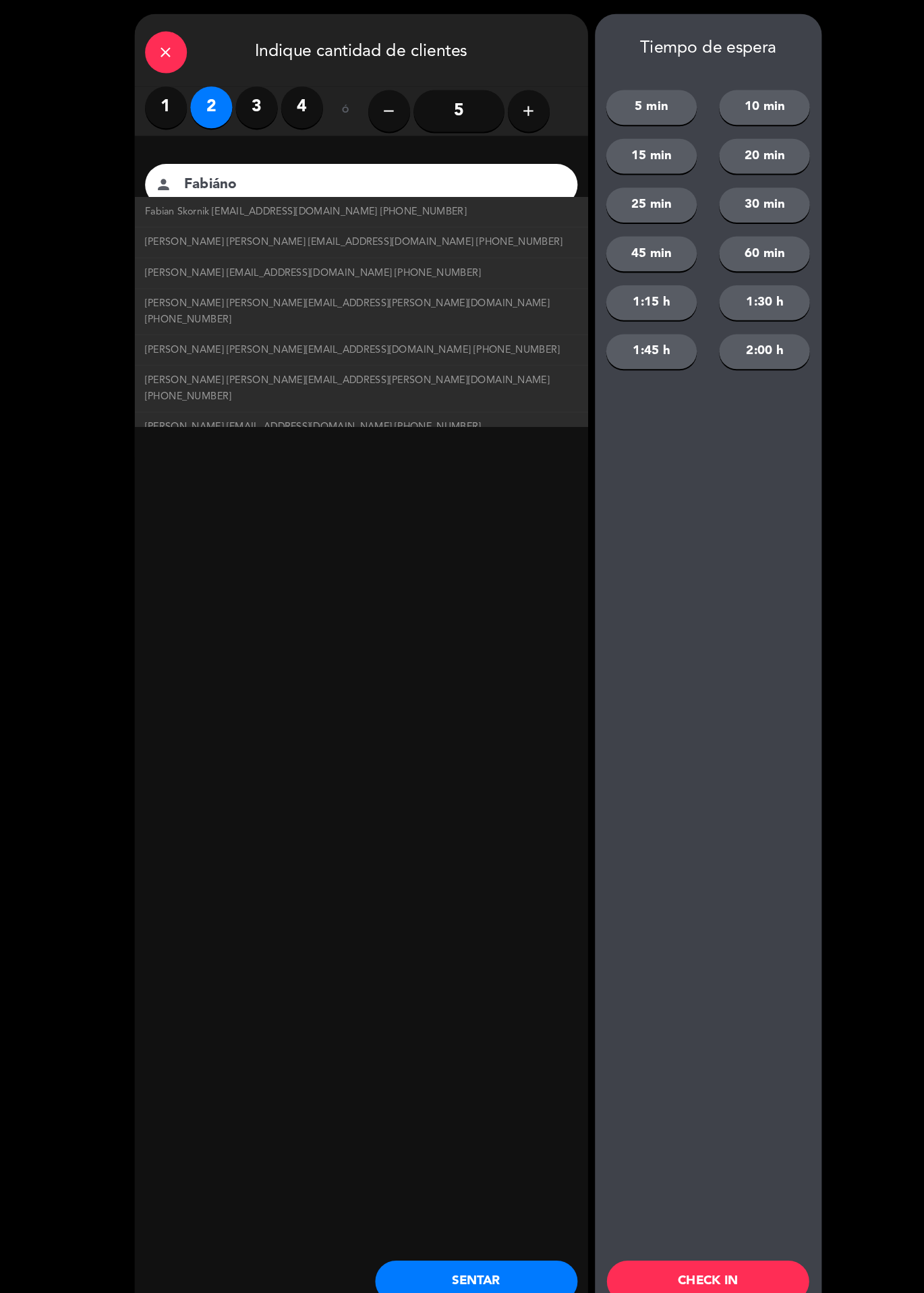
type input "Fabiáno"
click at [411, 565] on div "close Indique cantidad de clientes 1 2 3 4 ó remove 5 add Nombre del cliente pe…" at bounding box center [349, 646] width 439 height 1266
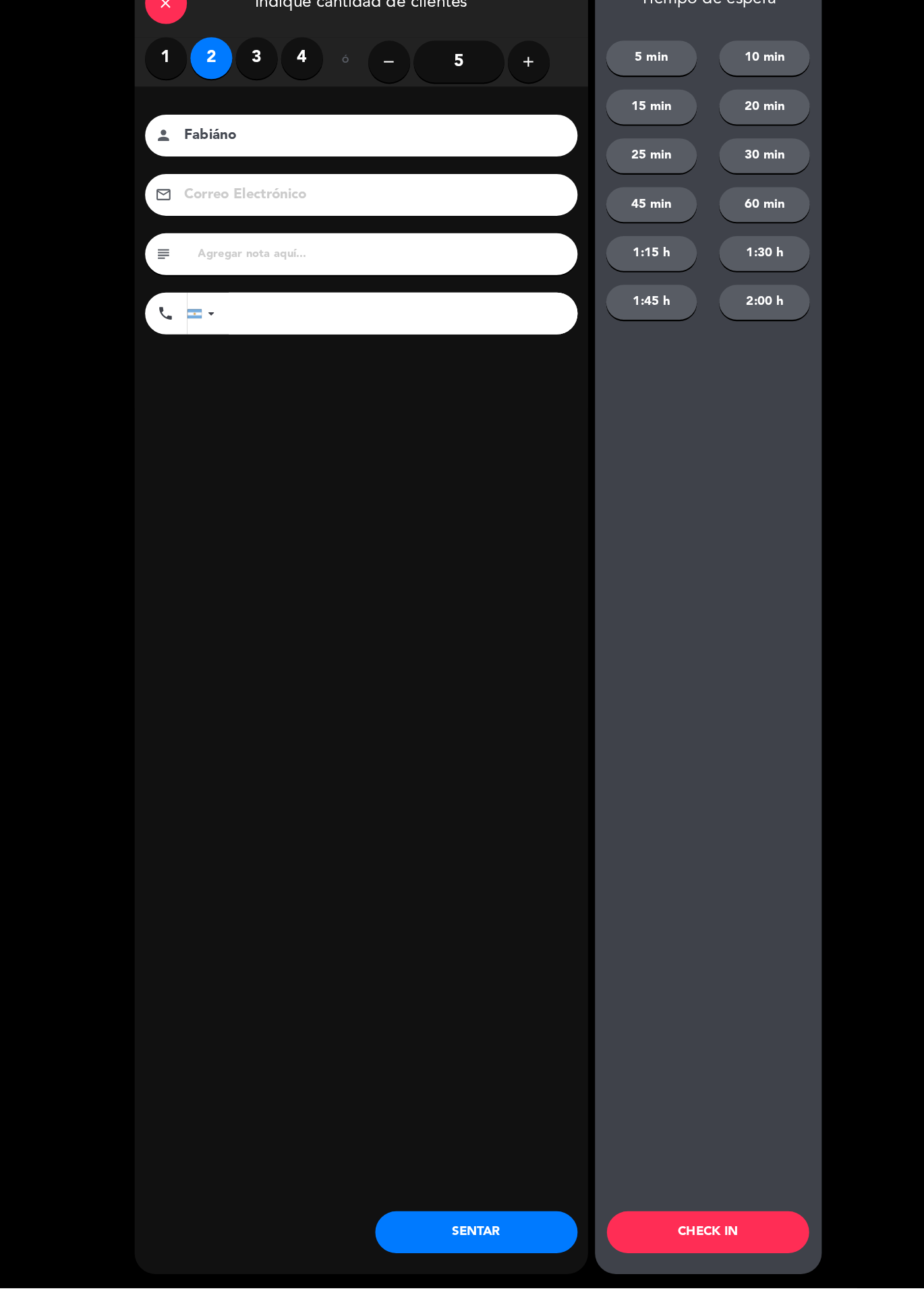
click at [712, 1259] on button "CHECK IN" at bounding box center [684, 1239] width 196 height 41
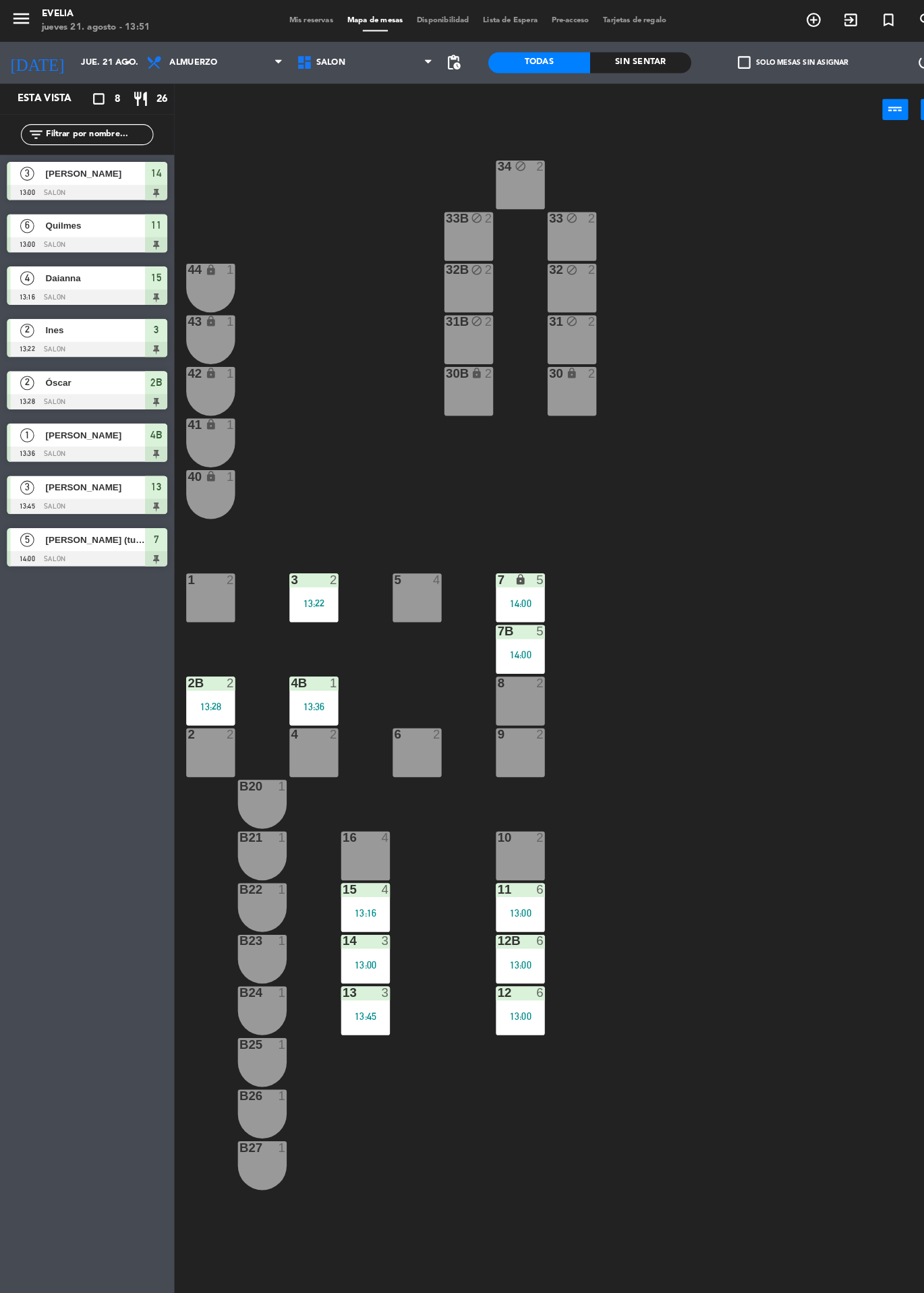
scroll to position [4, 0]
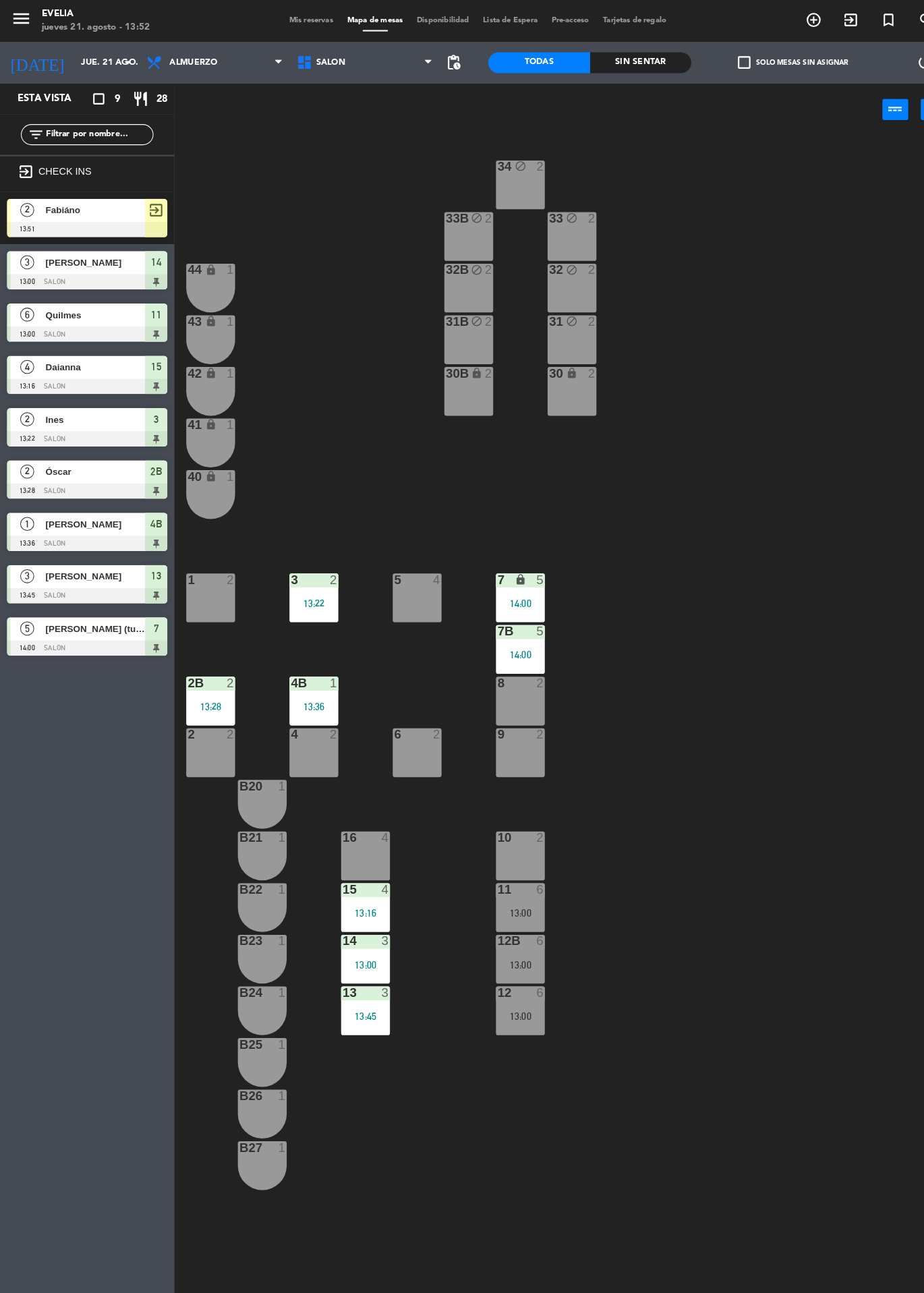
click at [118, 197] on span "Fabiáno" at bounding box center [91, 203] width 97 height 14
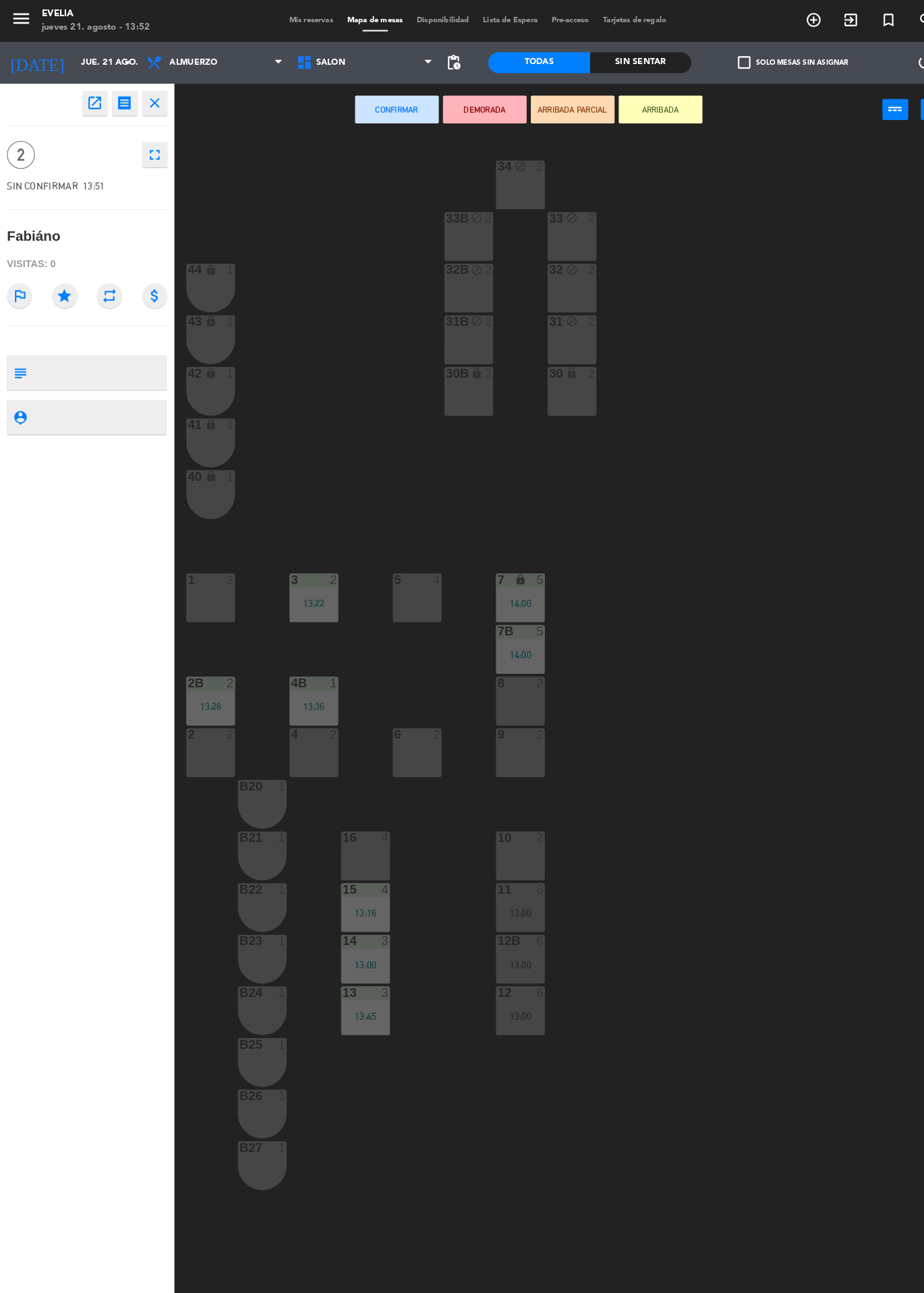
click at [309, 717] on div "4 2" at bounding box center [303, 711] width 47 height 13
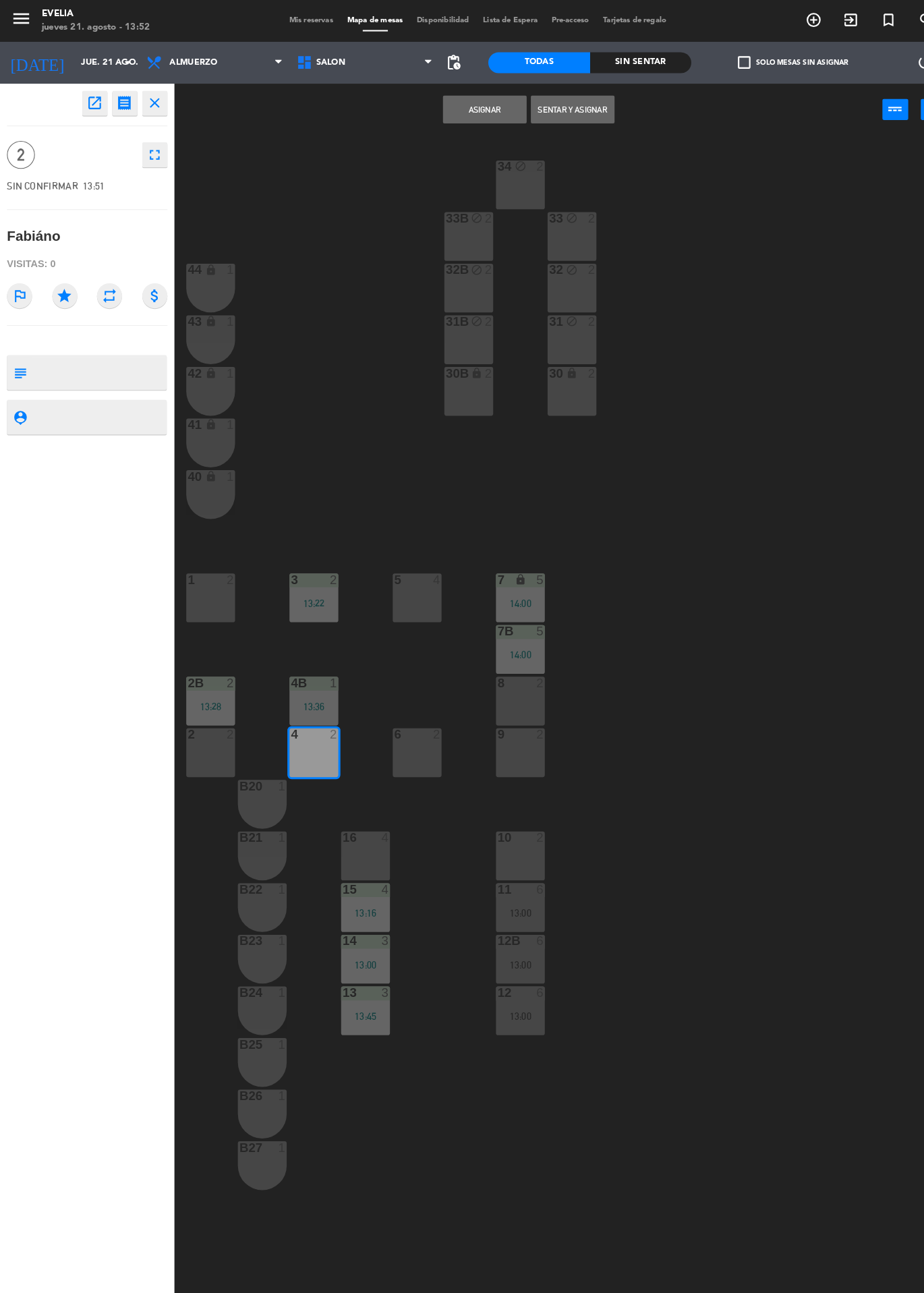
click at [552, 104] on button "Sentar y Asignar" at bounding box center [553, 105] width 81 height 27
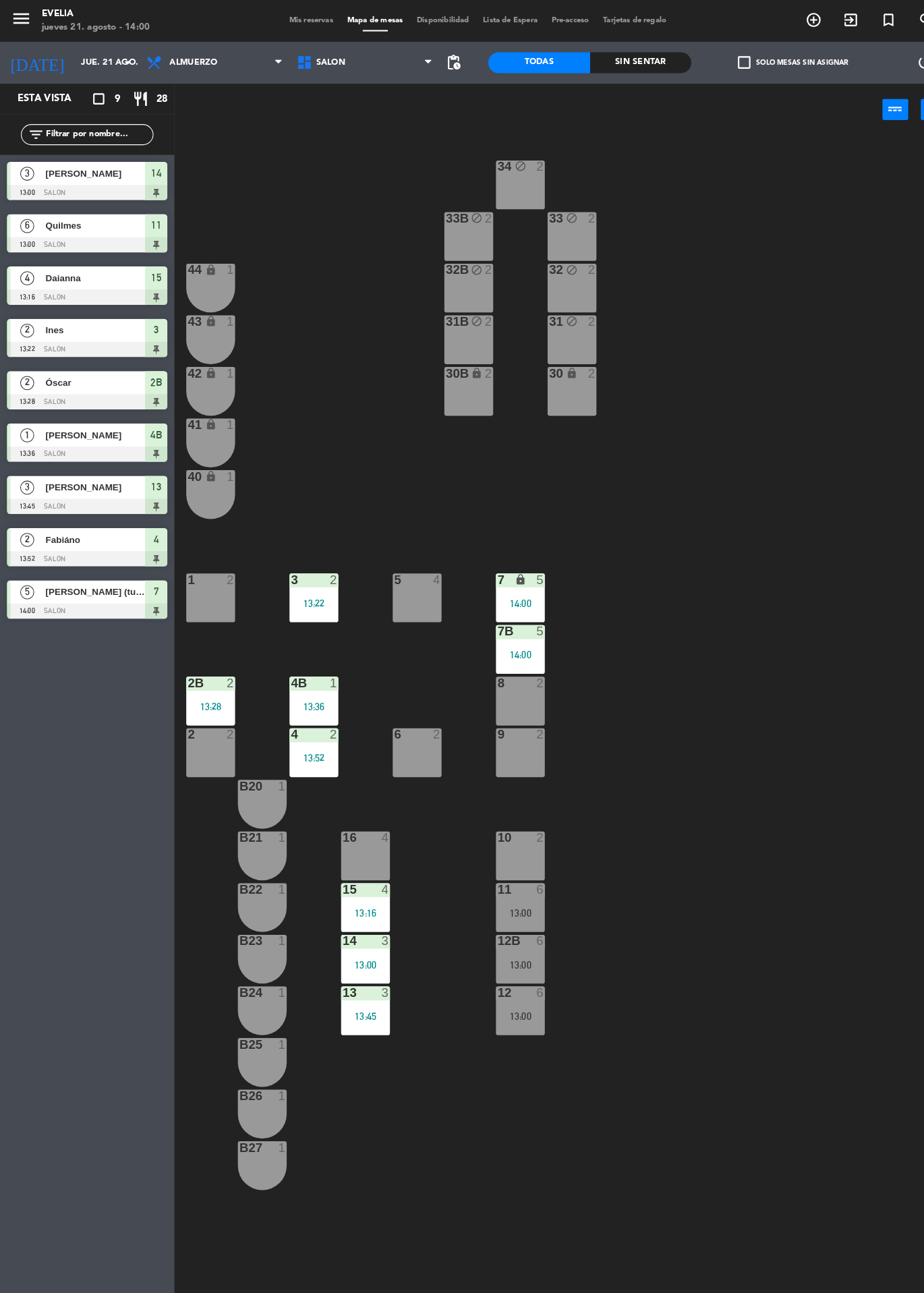
click at [642, 868] on div "34 block 2 33B block 2 33 block 2 44 lock 1 32B block 2 32 block 2 43 lock 1 31…" at bounding box center [551, 712] width 746 height 1162
click at [515, 809] on div "2" at bounding box center [525, 810] width 22 height 12
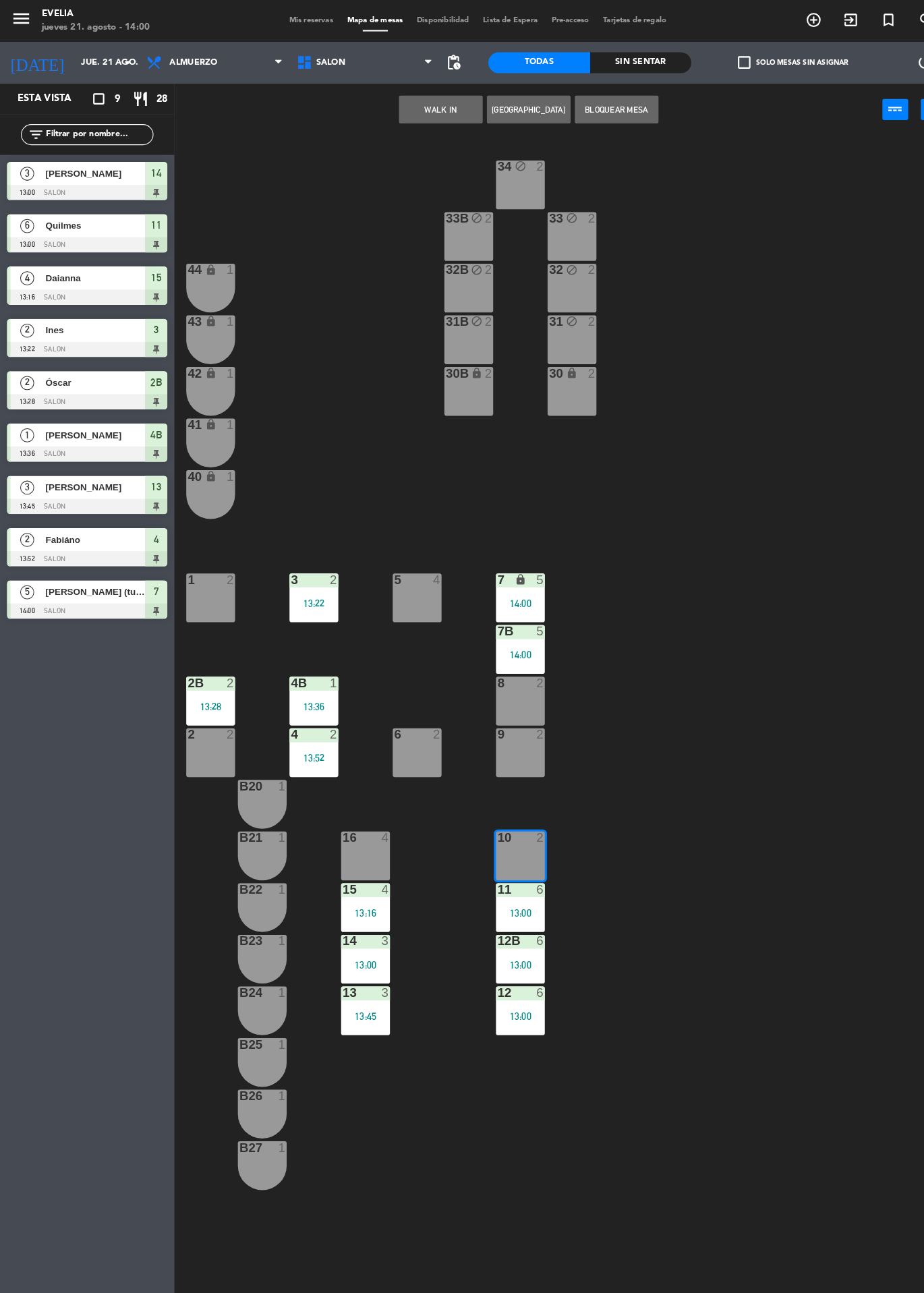
click at [408, 110] on button "WALK IN" at bounding box center [425, 105] width 81 height 27
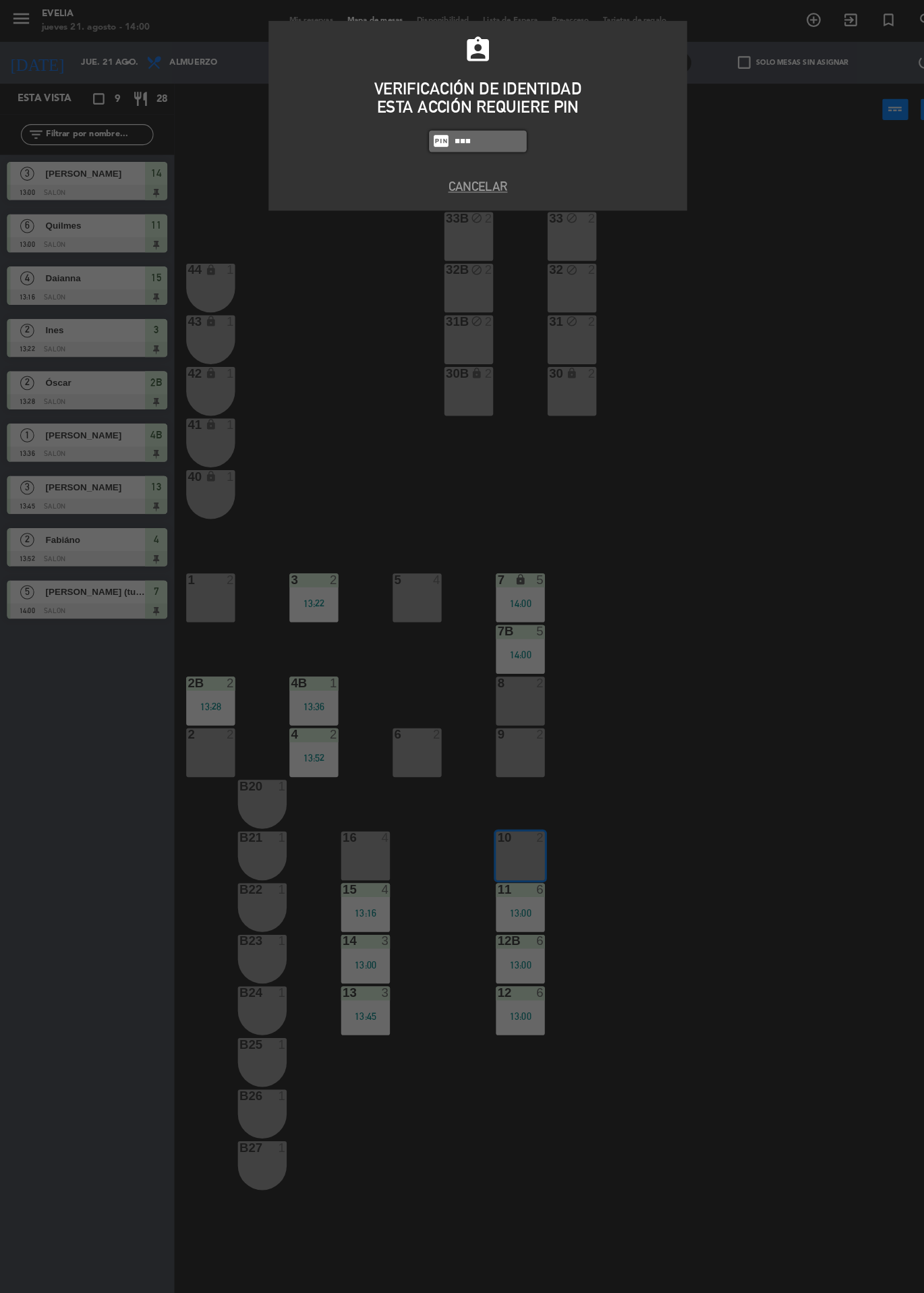
type input "9101"
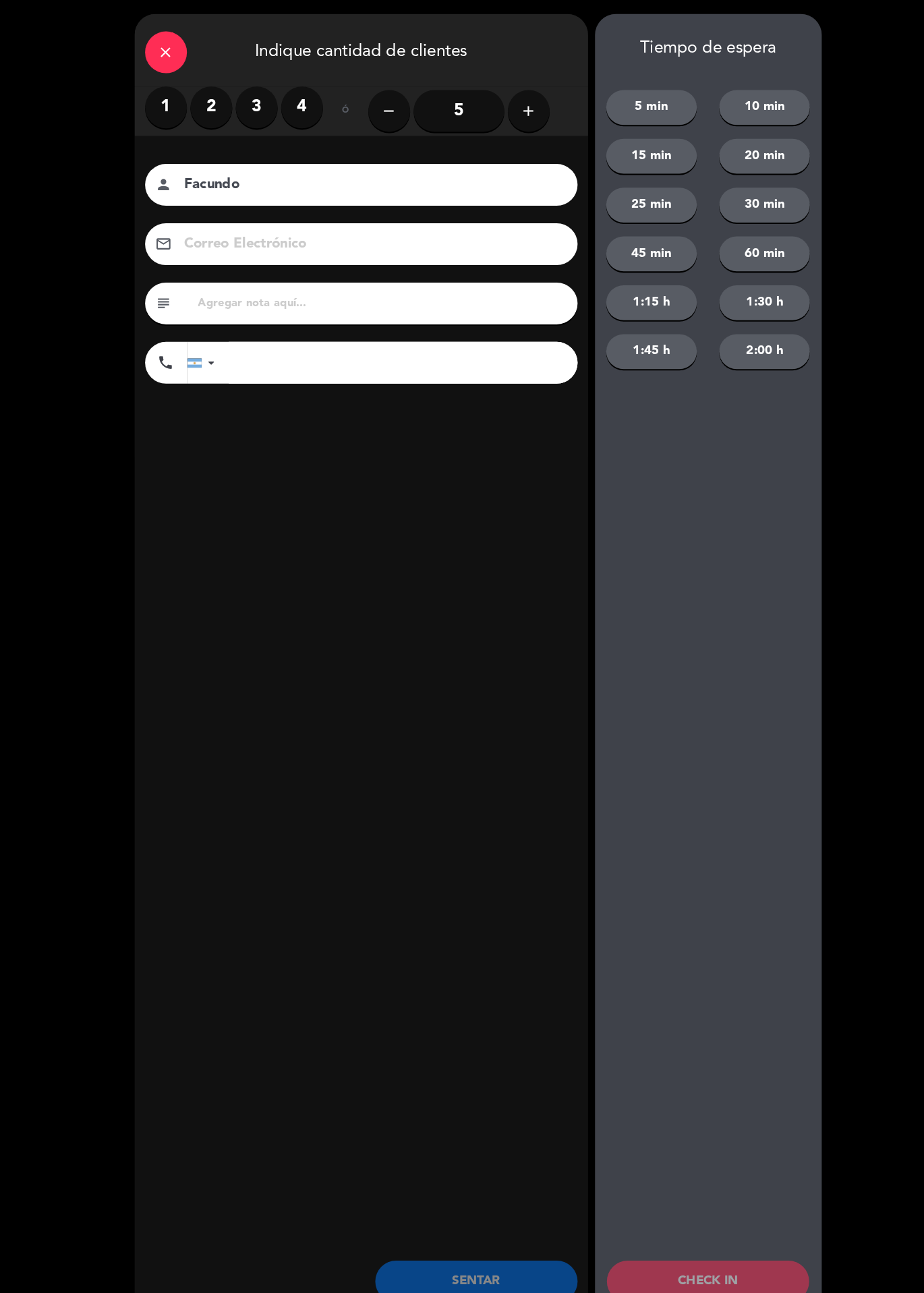
type input "Facundo"
click at [196, 100] on label "2" at bounding box center [205, 104] width 41 height 41
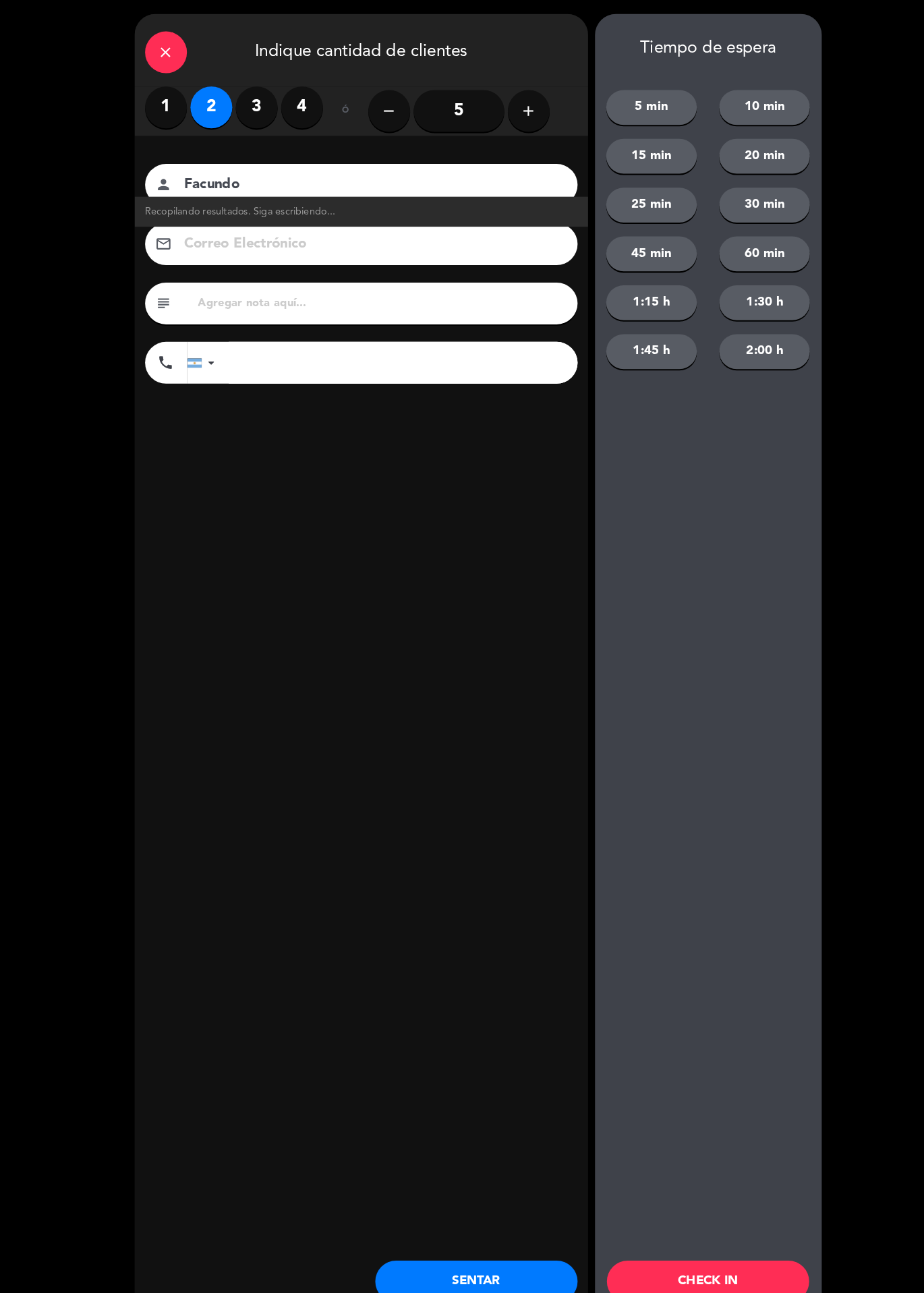
click at [452, 1239] on button "SENTAR" at bounding box center [460, 1239] width 196 height 41
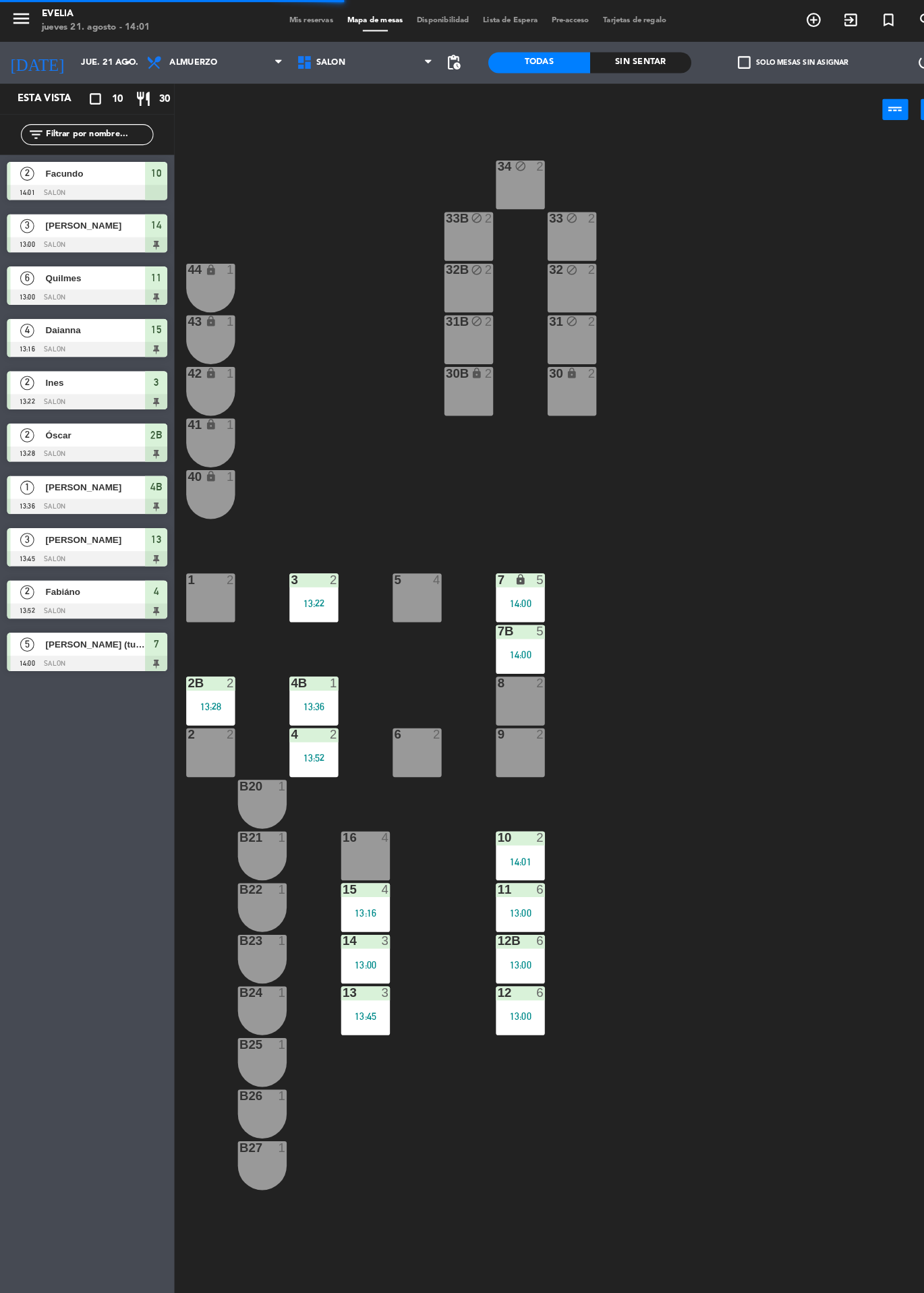
click at [753, 566] on div "34 block 2 33B block 2 33 block 2 44 lock 1 32B block 2 32 block 2 43 lock 1 31…" at bounding box center [551, 712] width 746 height 1162
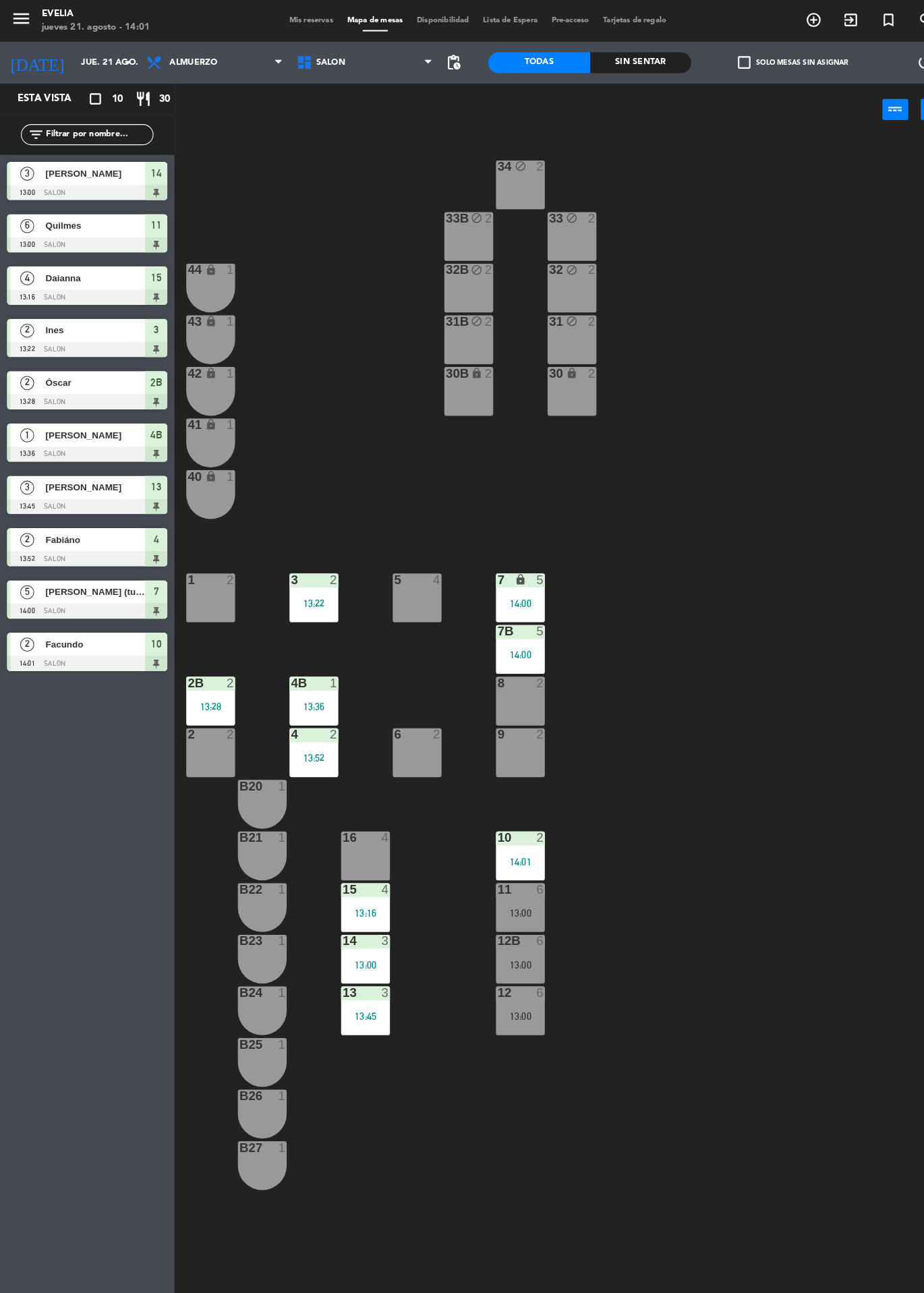
click at [733, 876] on div "34 block 2 33B block 2 33 block 2 44 lock 1 32B block 2 32 block 2 43 lock 1 31…" at bounding box center [551, 712] width 746 height 1162
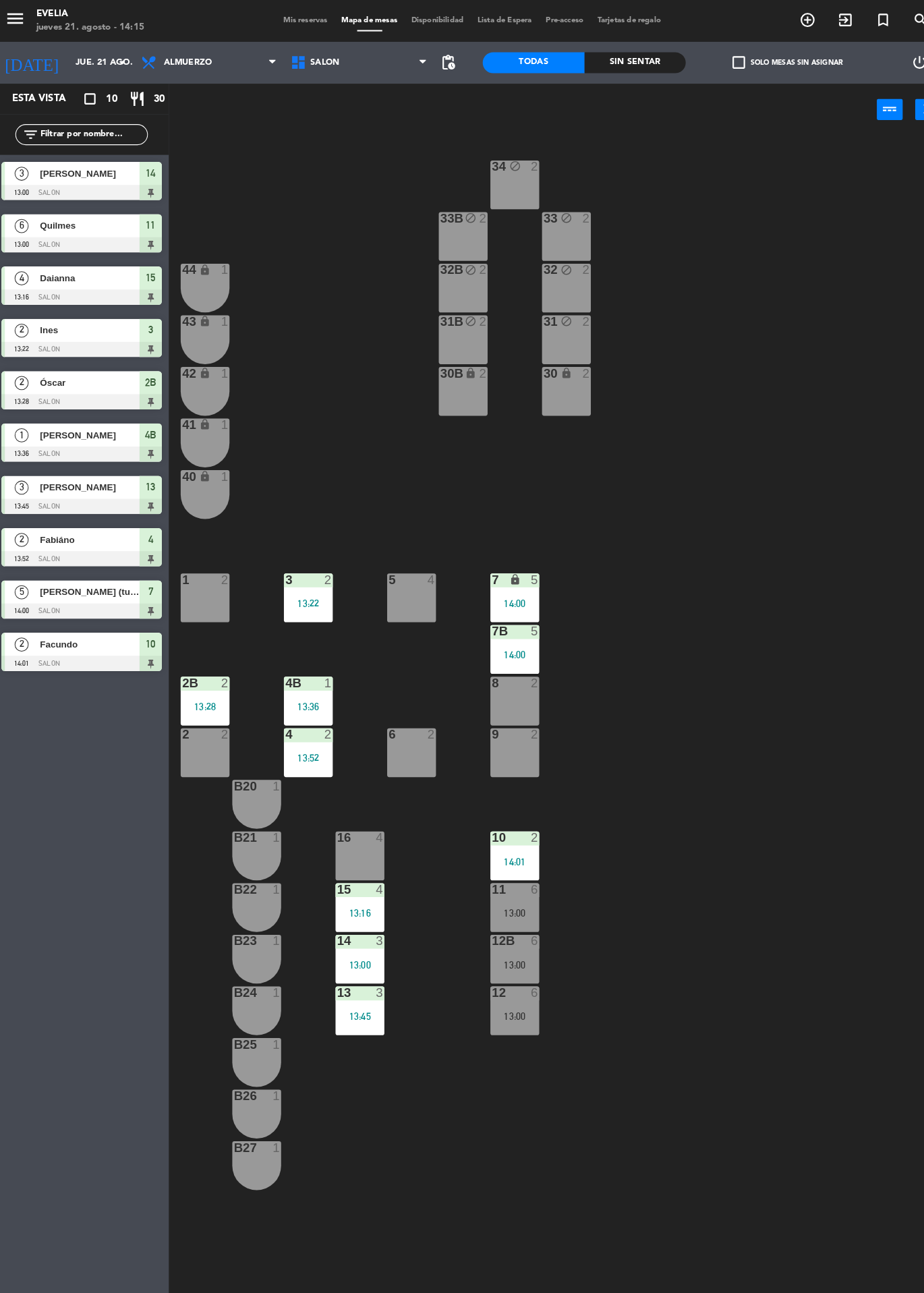
click at [414, 569] on div "5 4" at bounding box center [402, 578] width 47 height 47
click at [430, 101] on button "WALK IN" at bounding box center [425, 105] width 81 height 27
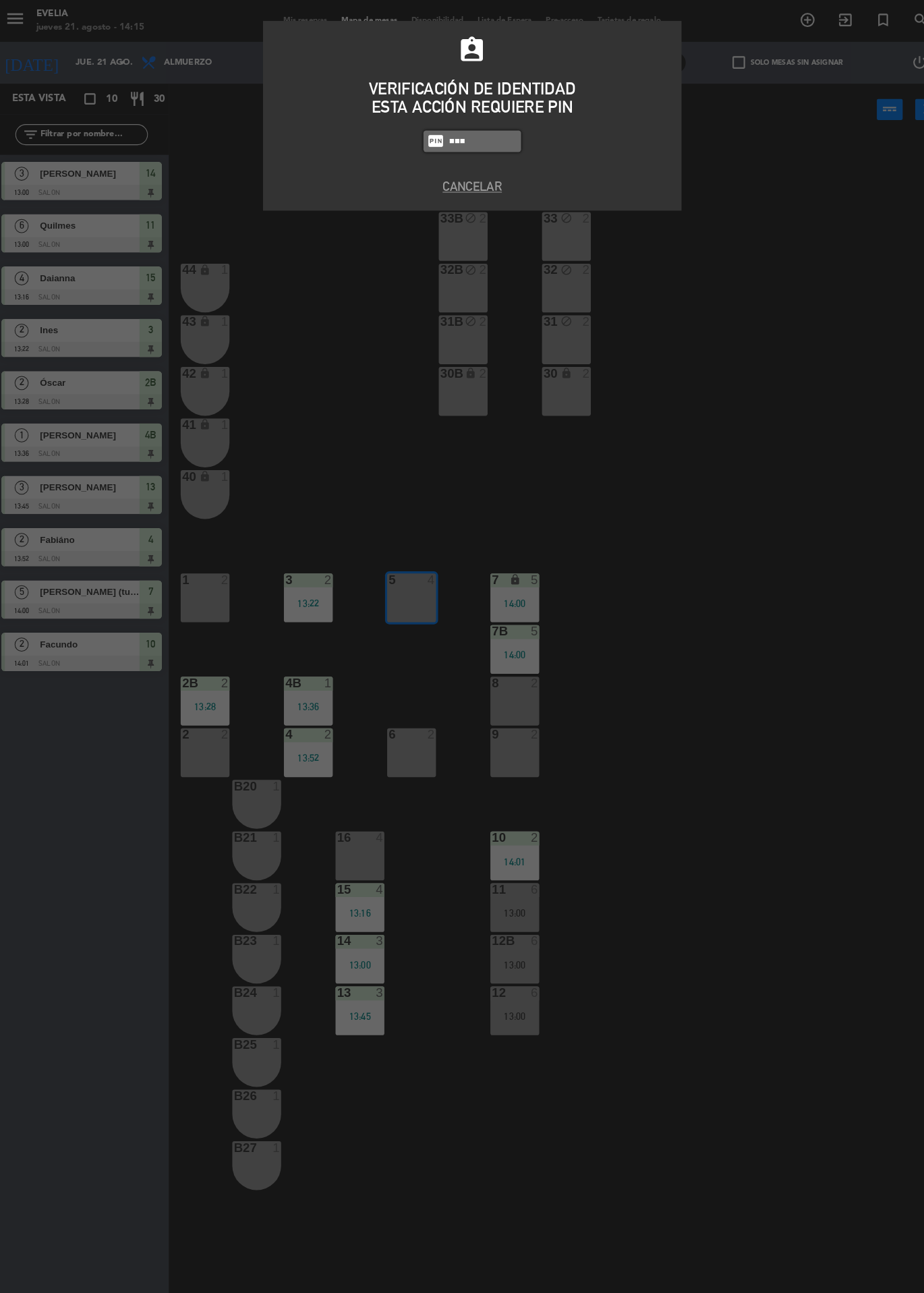
type input "9101"
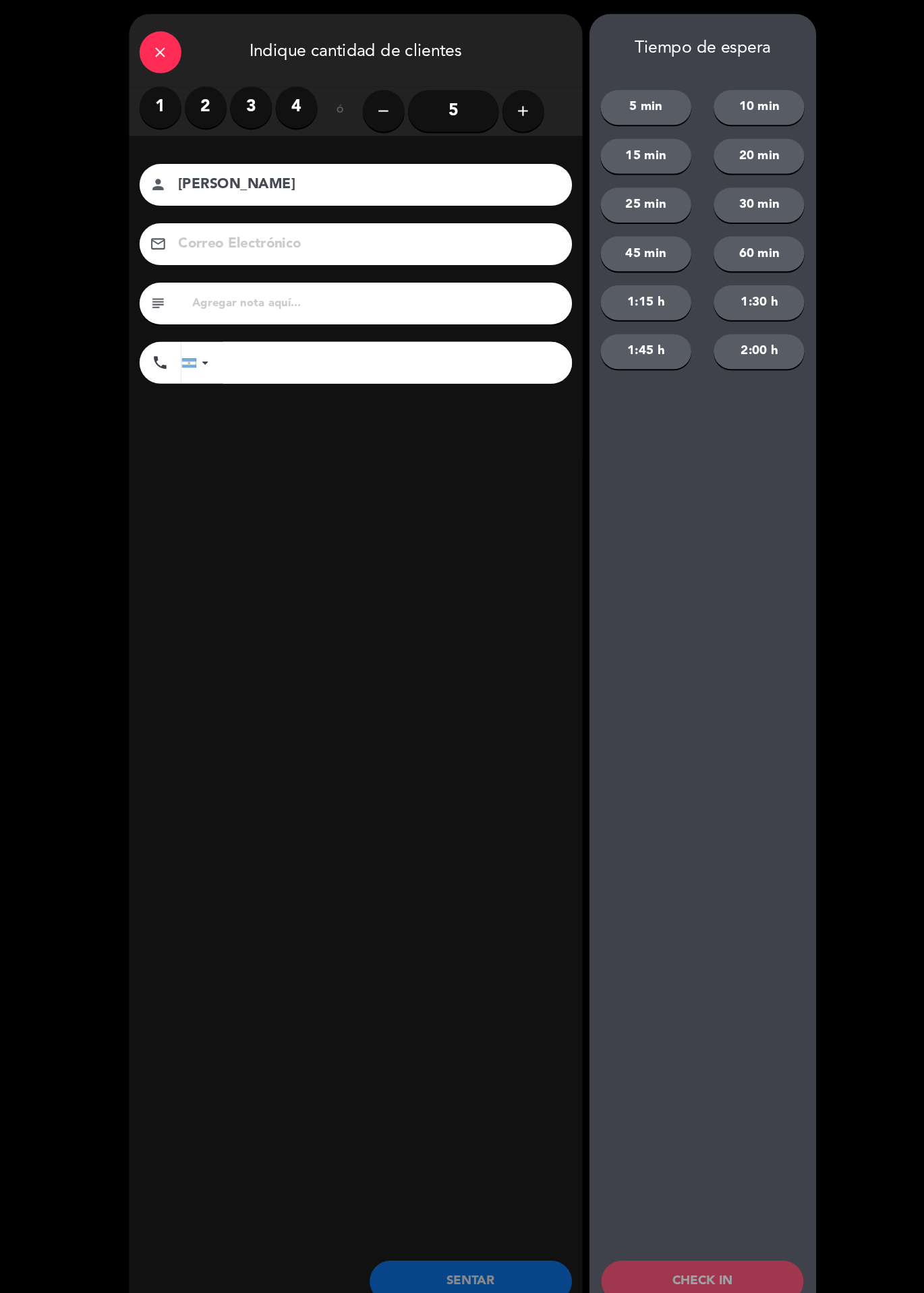
type input "[PERSON_NAME]"
click at [199, 97] on label "2" at bounding box center [205, 104] width 41 height 41
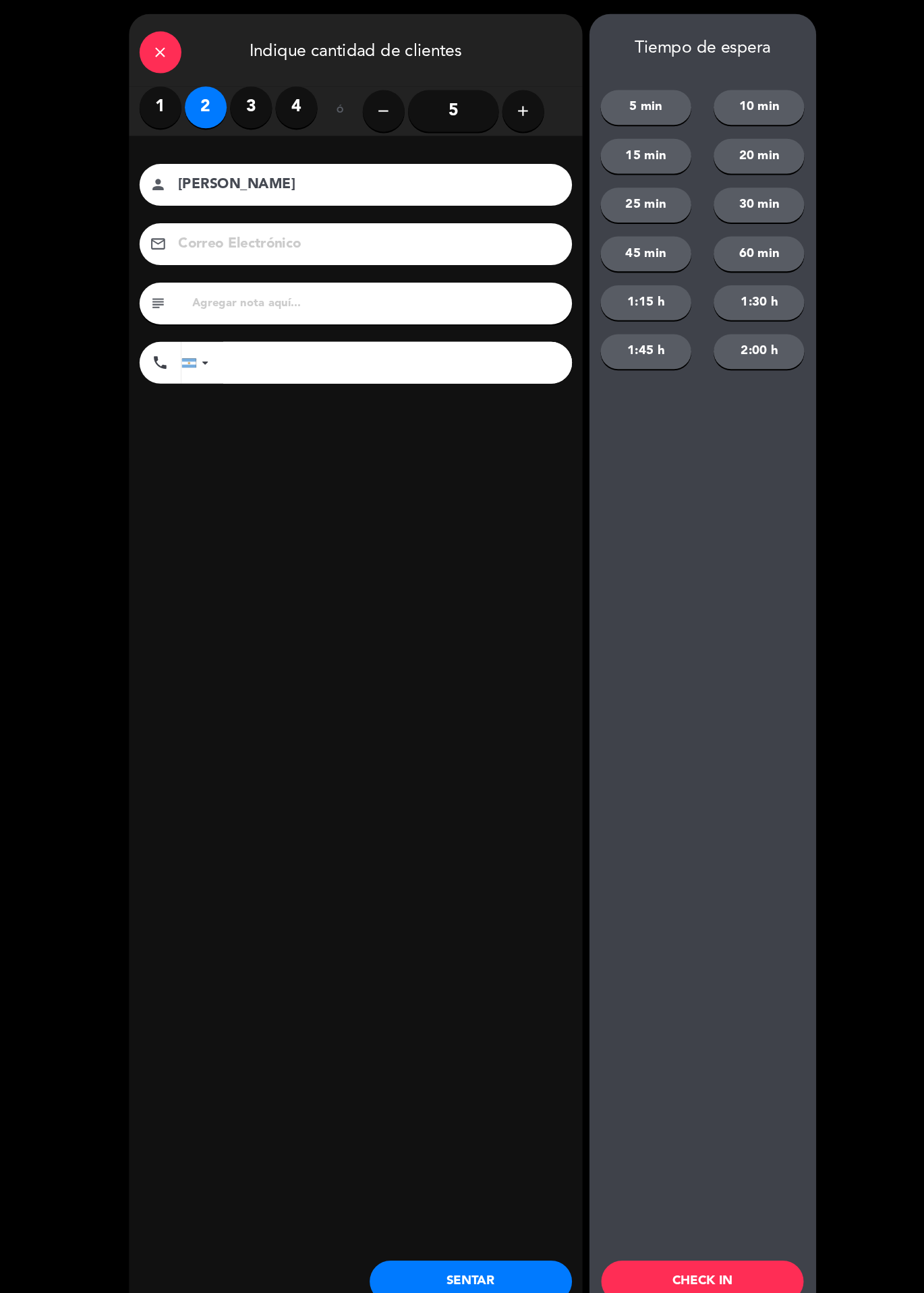
click at [501, 1231] on button "SENTAR" at bounding box center [460, 1239] width 196 height 41
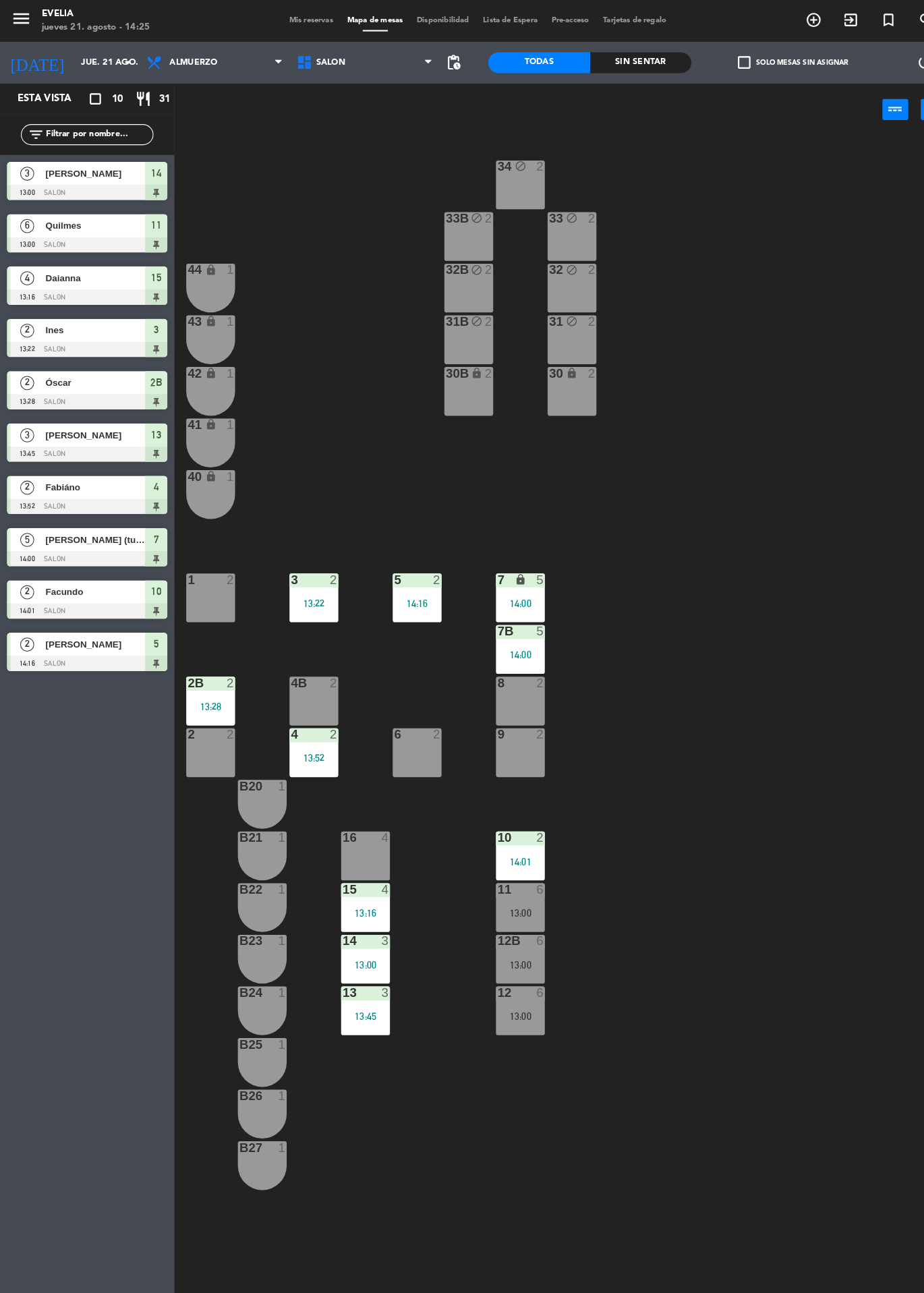
click at [196, 565] on div at bounding box center [204, 561] width 22 height 12
click at [433, 131] on div "34 block 2 33B block 2 33 block 2 44 lock 1 32B block 2 32 block 2 43 lock 1 31…" at bounding box center [551, 712] width 746 height 1162
click at [206, 582] on div "1 2" at bounding box center [203, 578] width 47 height 47
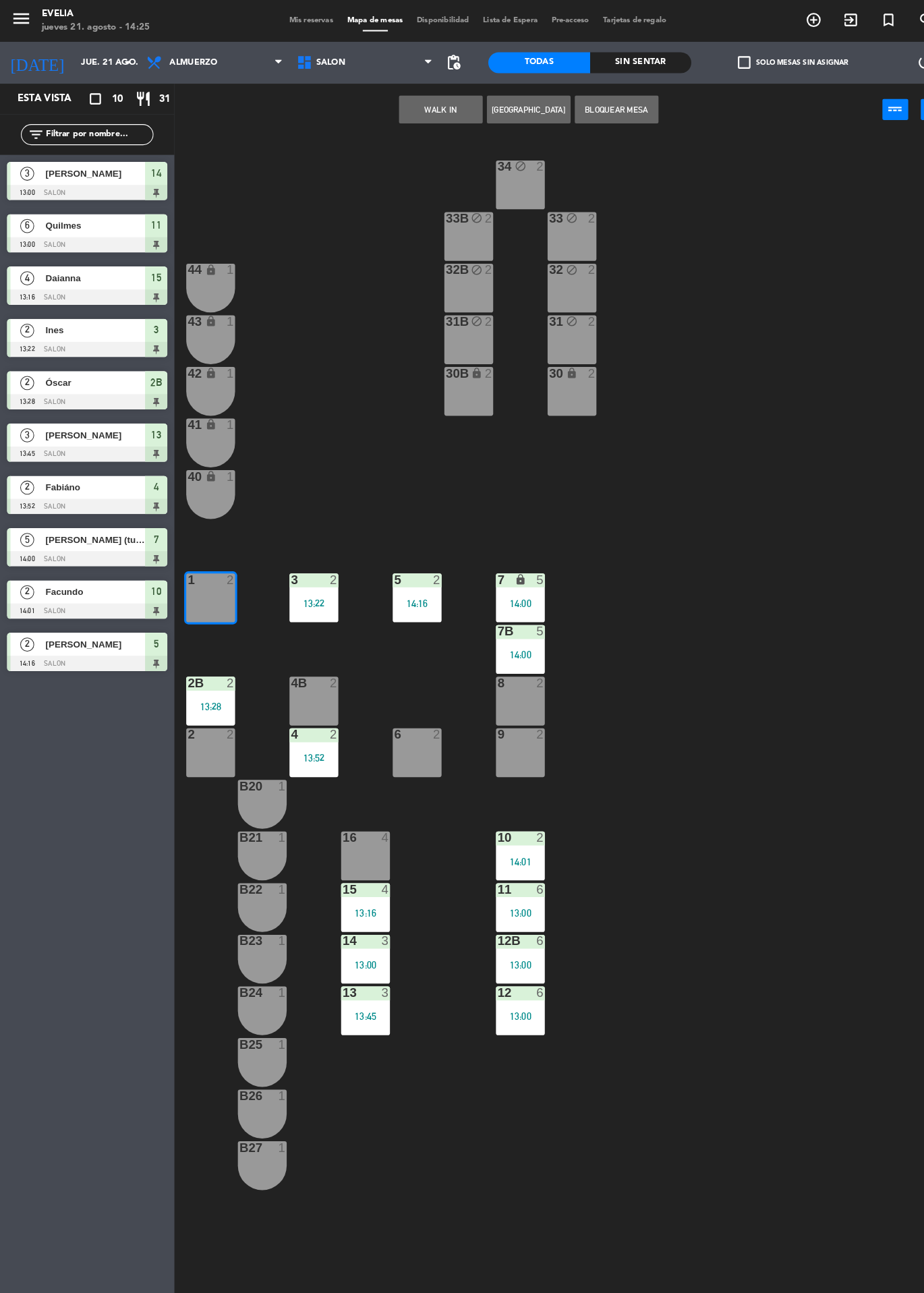
click at [425, 105] on button "WALK IN" at bounding box center [425, 105] width 81 height 27
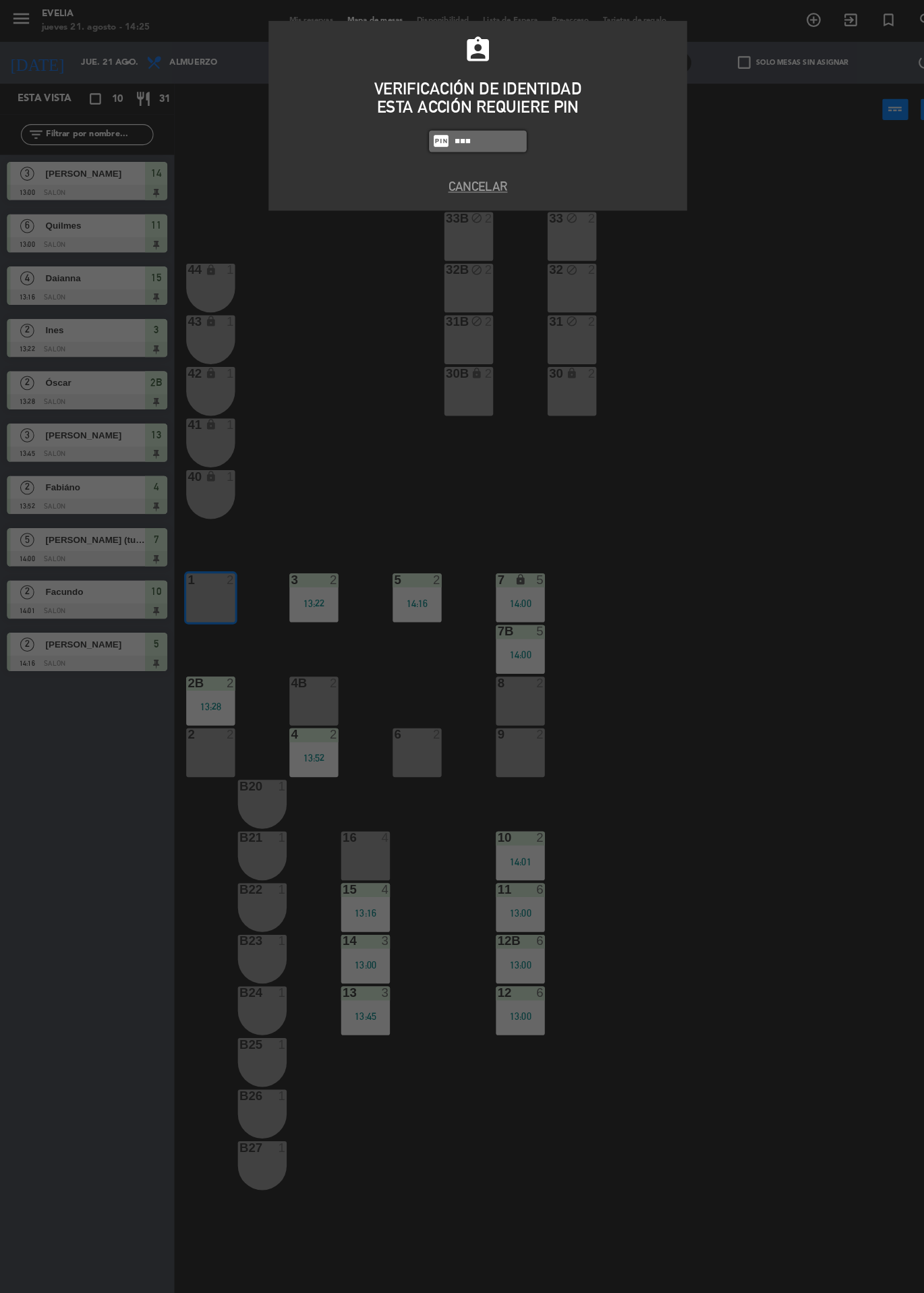
type input "9101"
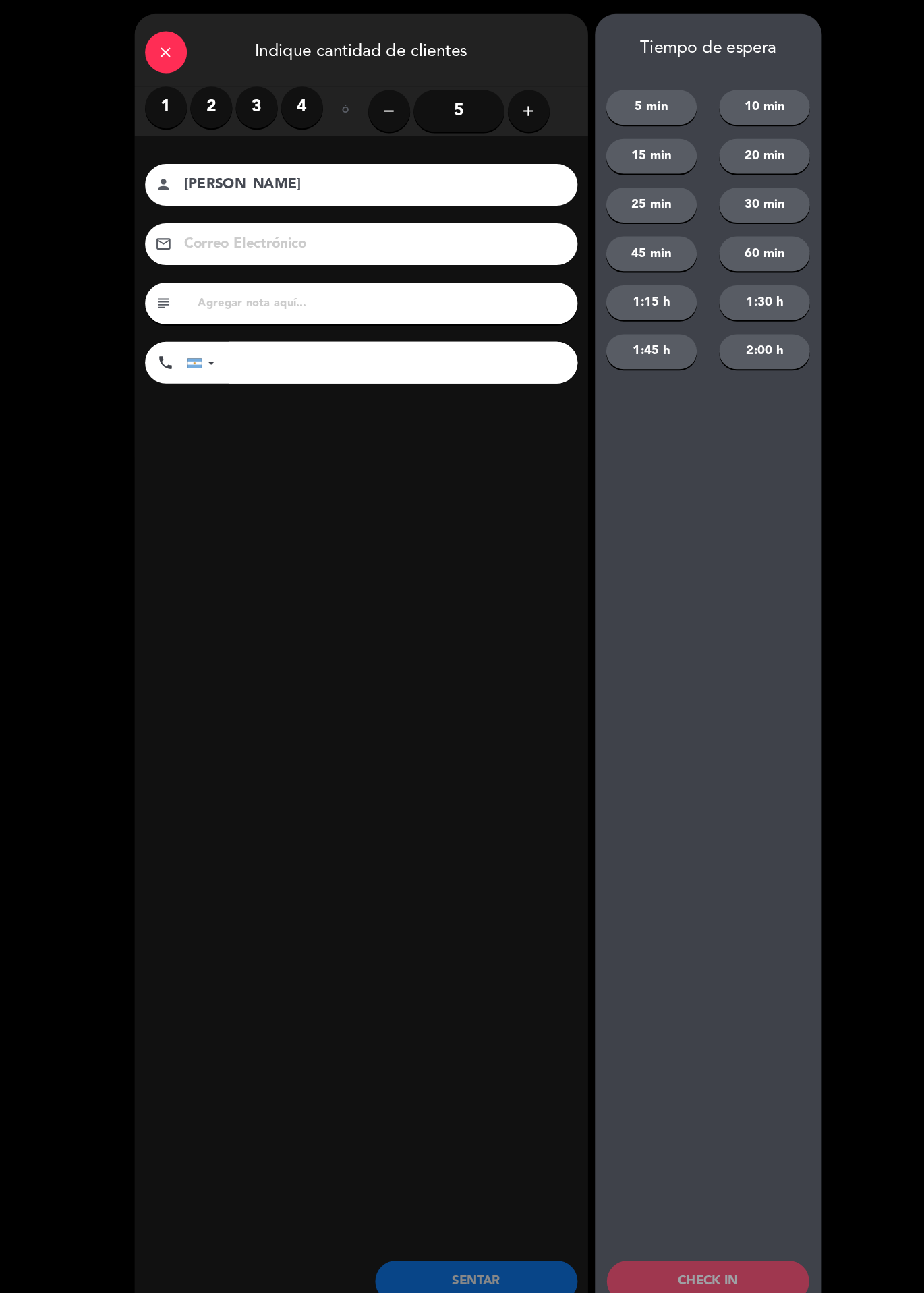
type input "[PERSON_NAME]"
click at [203, 99] on label "2" at bounding box center [205, 104] width 41 height 41
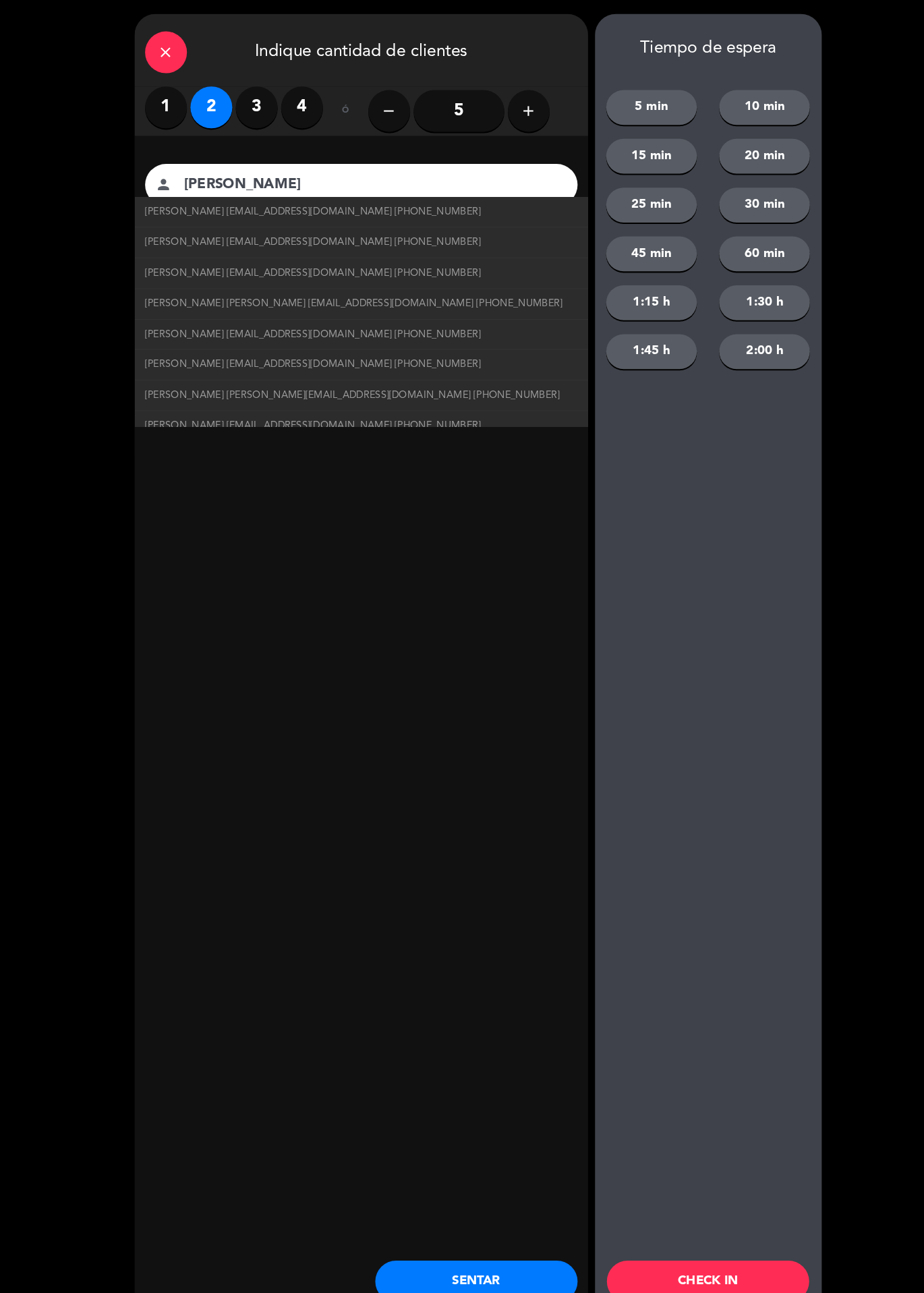
click at [431, 1232] on button "SENTAR" at bounding box center [460, 1239] width 196 height 41
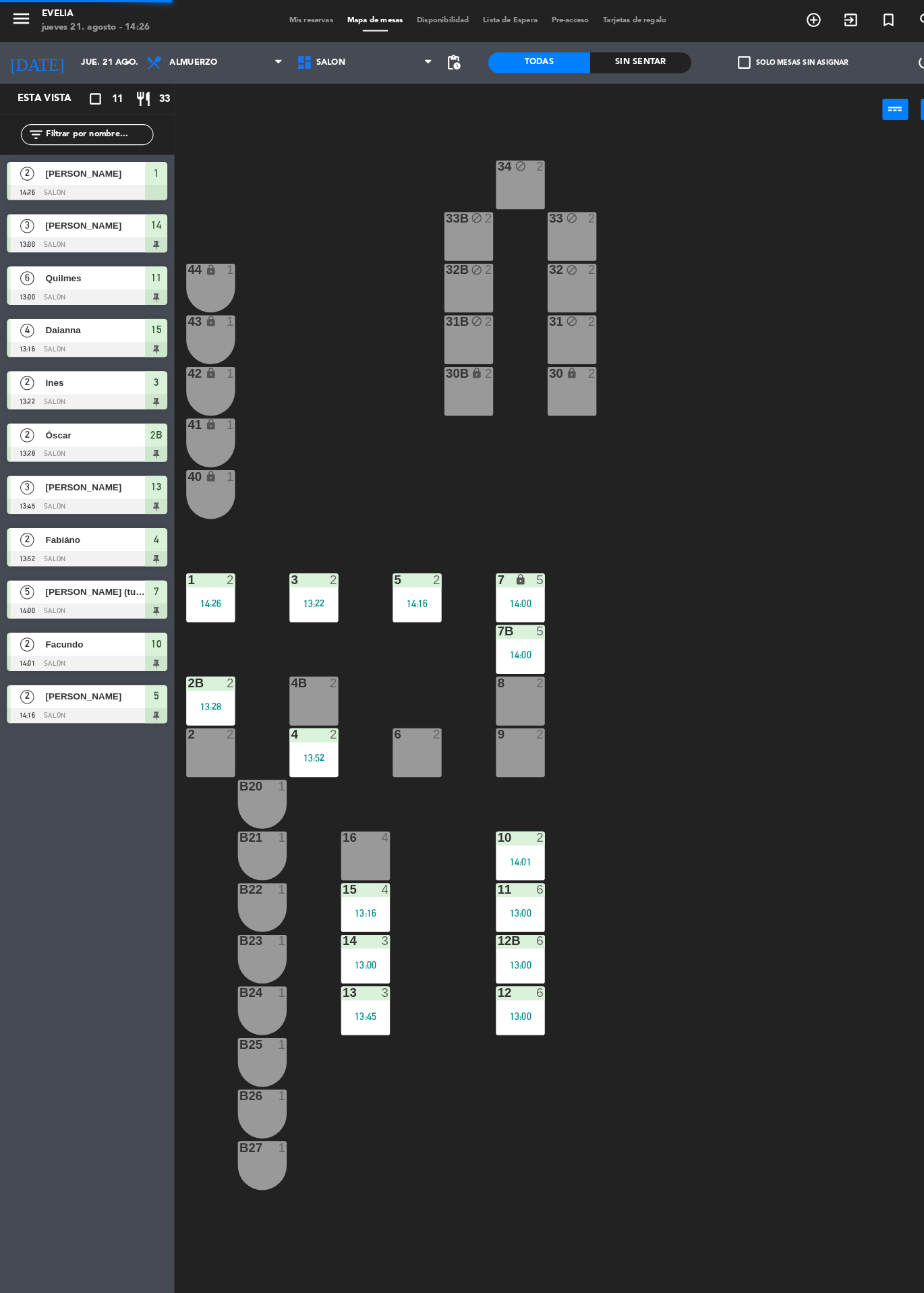
click at [765, 939] on div "34 block 2 33B block 2 33 block 2 44 lock 1 32B block 2 32 block 2 43 lock 1 31…" at bounding box center [551, 712] width 746 height 1162
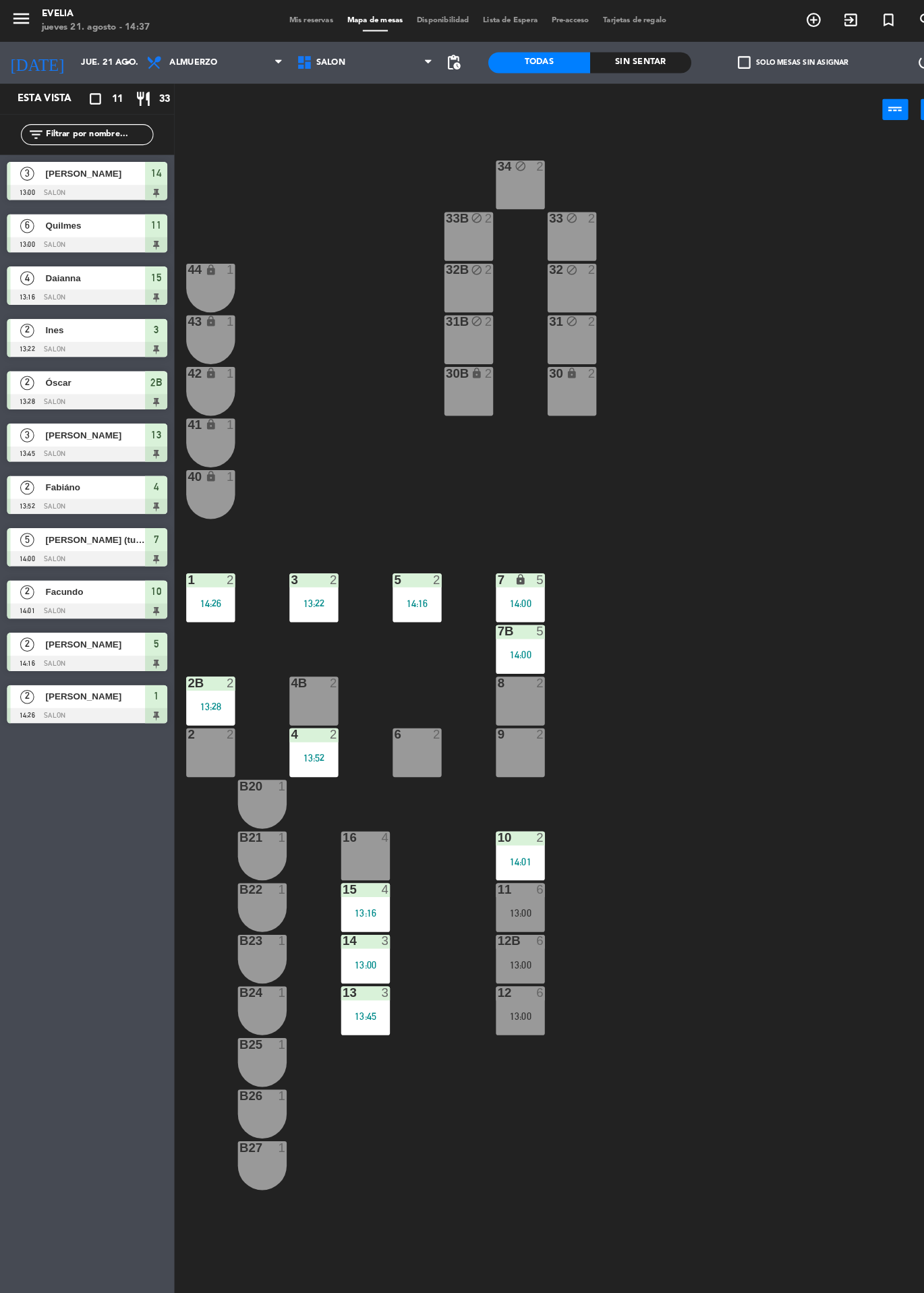
click at [795, 22] on icon "exit_to_app" at bounding box center [786, 19] width 16 height 16
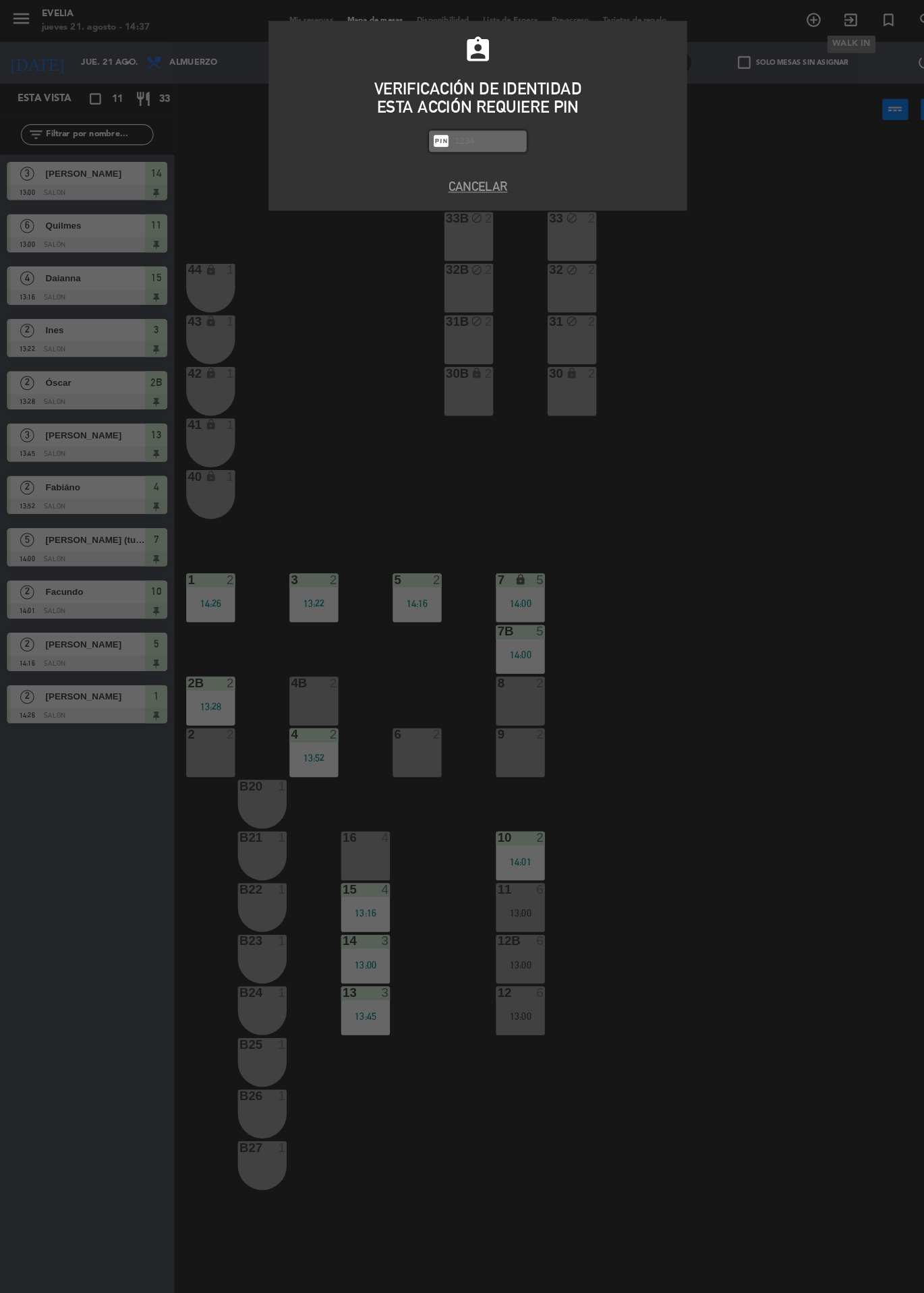
click at [467, 130] on input "text" at bounding box center [472, 136] width 67 height 16
type input "9101"
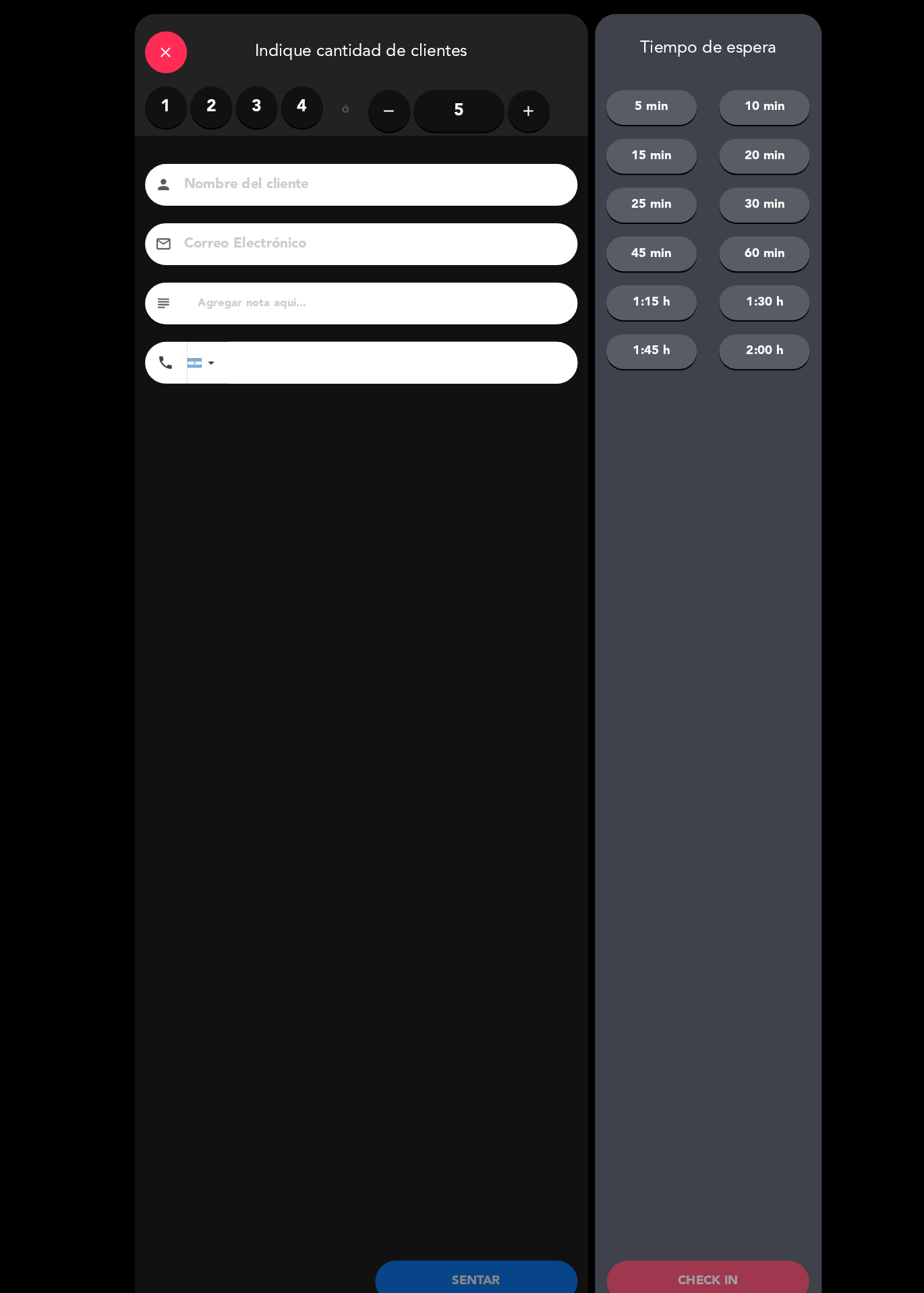
click at [252, 152] on div "Nombre del cliente person Correo Electrónico email subject phone [GEOGRAPHIC_DA…" at bounding box center [349, 286] width 439 height 311
click at [212, 103] on label "2" at bounding box center [205, 104] width 41 height 41
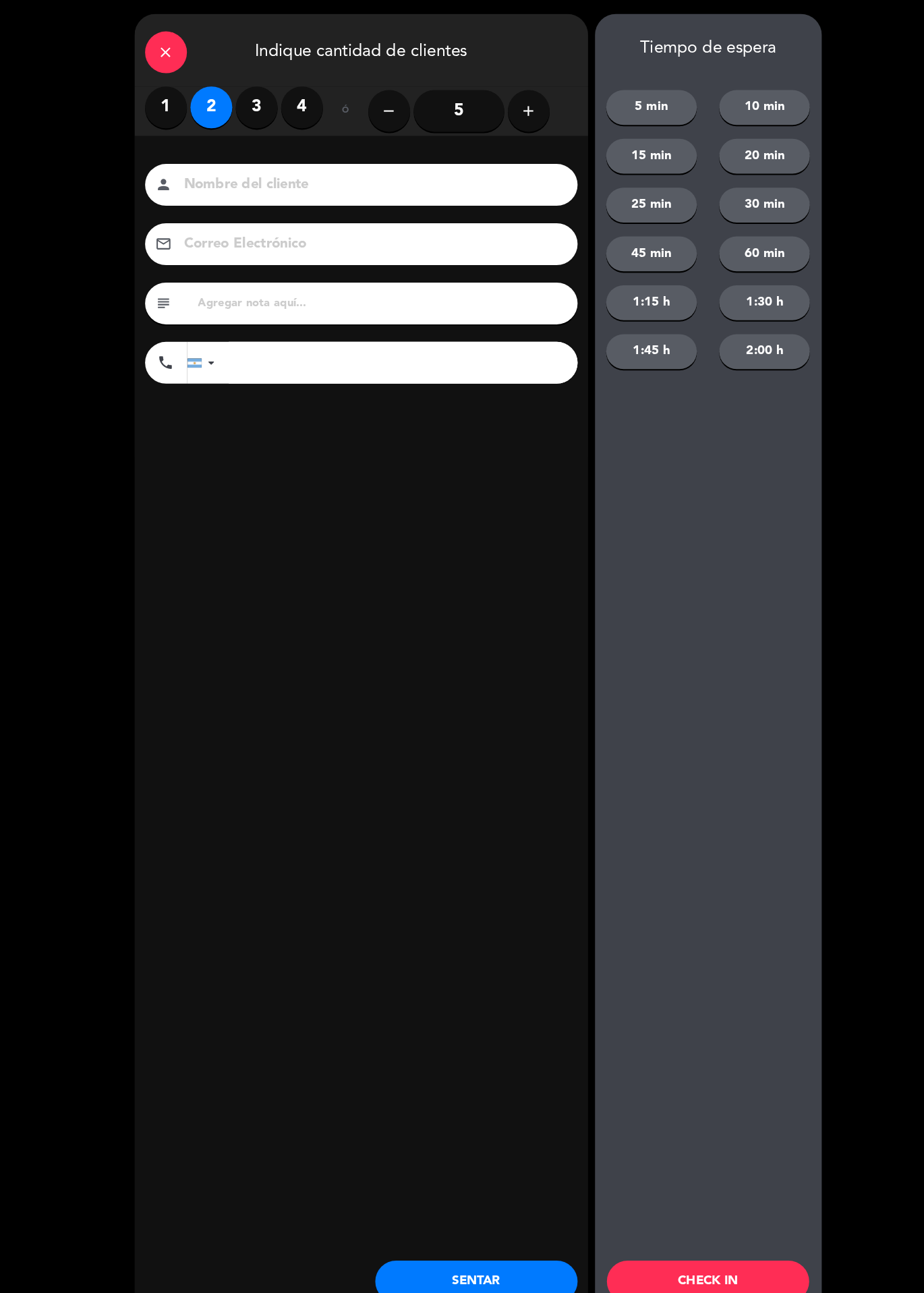
click at [270, 153] on div "Nombre del cliente person Correo Electrónico email subject phone [GEOGRAPHIC_DA…" at bounding box center [349, 286] width 439 height 311
click at [312, 185] on input at bounding box center [358, 179] width 364 height 24
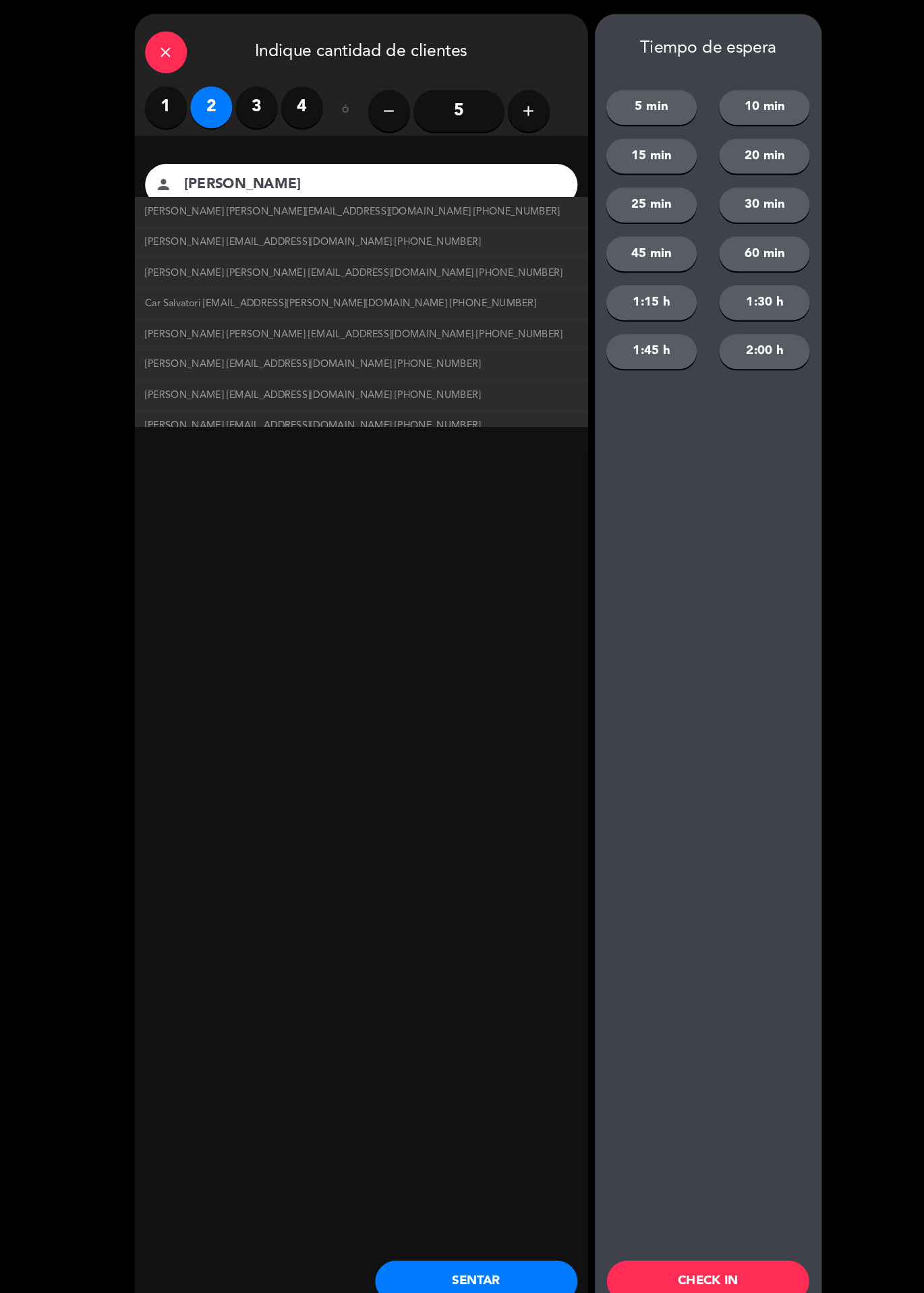
type input "[PERSON_NAME]"
click at [524, 576] on div "close Indique cantidad de clientes 1 2 3 4 ó remove 5 add Nombre del cliente pe…" at bounding box center [349, 646] width 439 height 1266
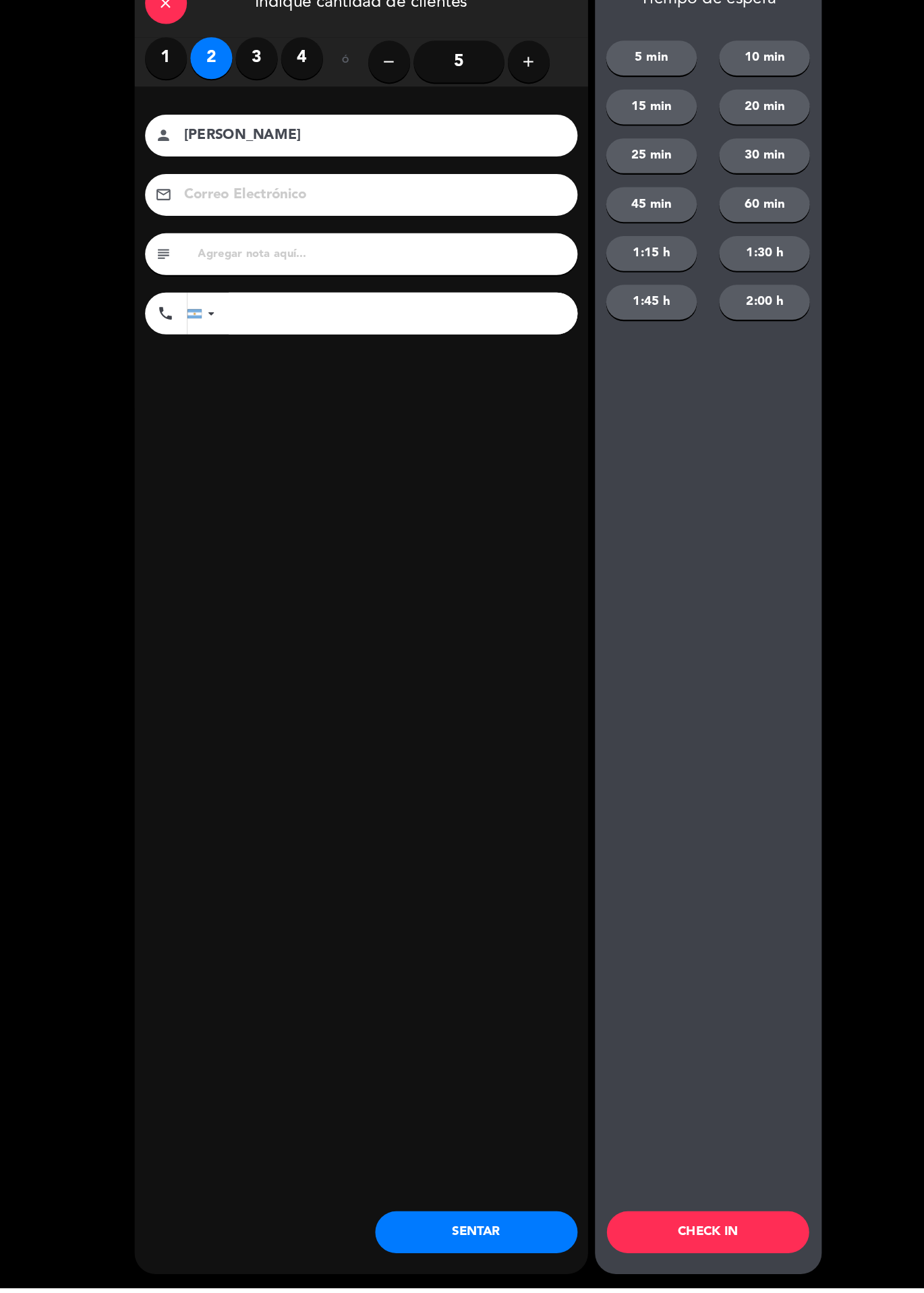
scroll to position [0, 0]
click at [696, 1259] on button "CHECK IN" at bounding box center [684, 1239] width 196 height 41
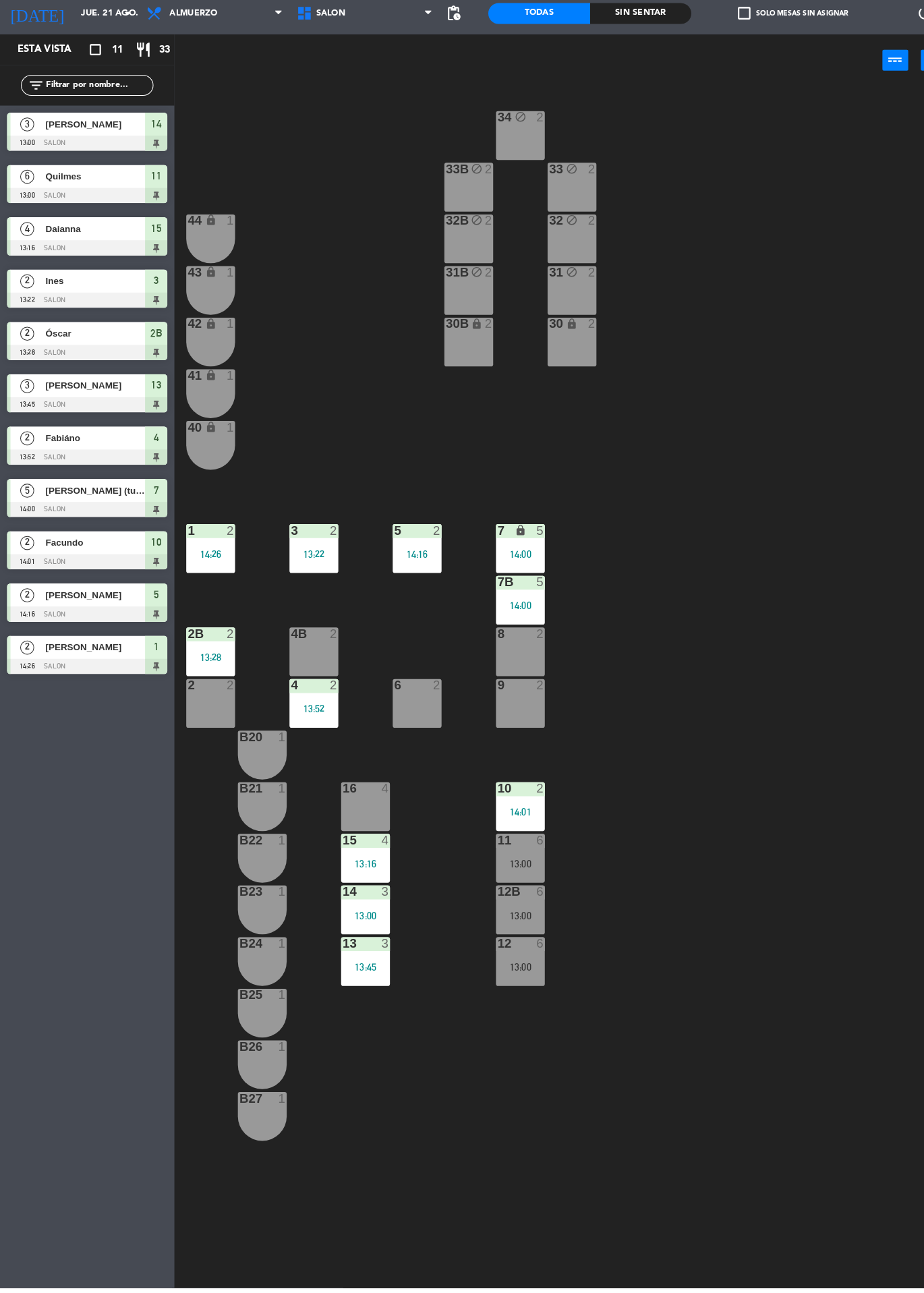
click at [516, 737] on div "9 2" at bounding box center [502, 728] width 47 height 47
